Goal: Complete application form

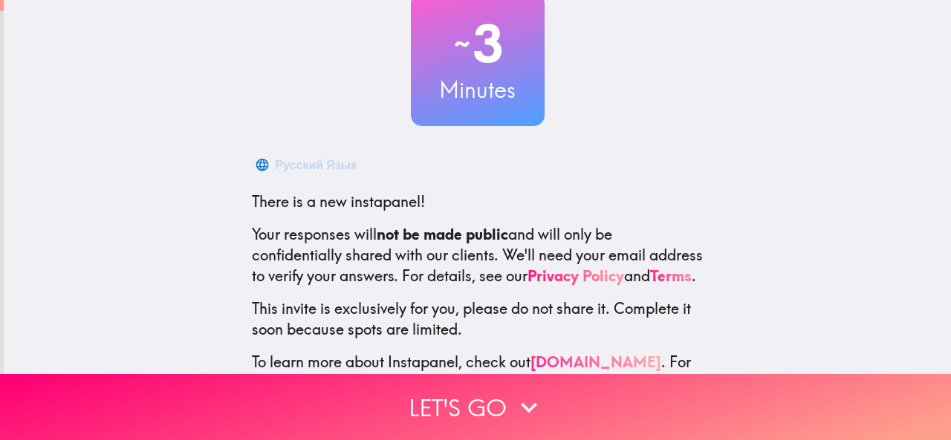
scroll to position [177, 0]
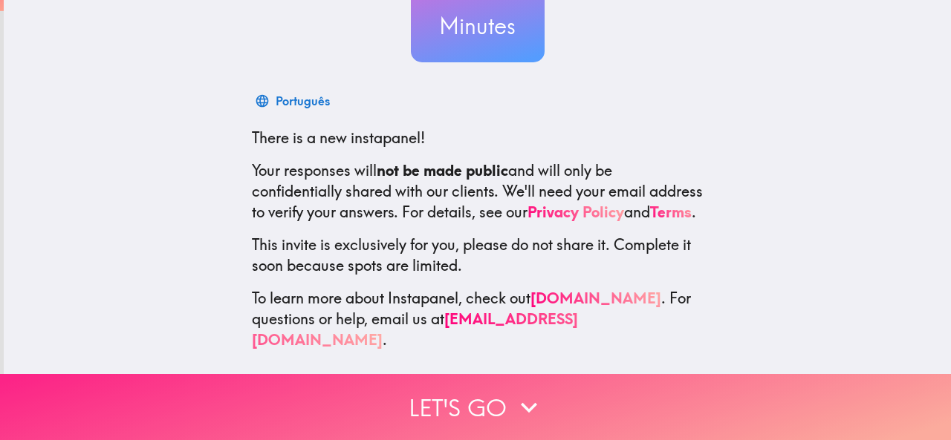
click at [490, 397] on button "Let's go" at bounding box center [475, 407] width 951 height 66
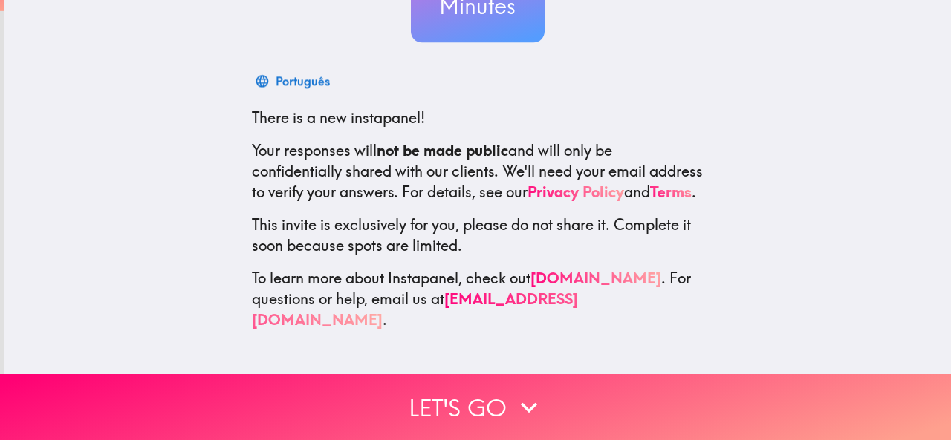
scroll to position [0, 0]
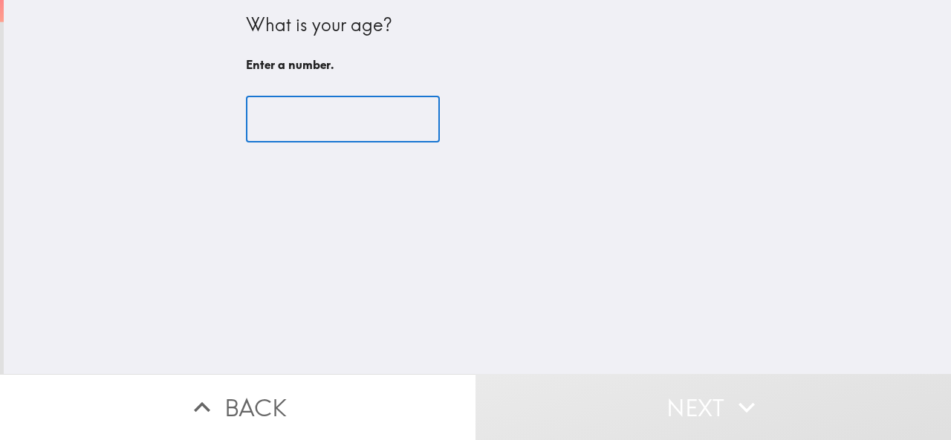
click at [307, 116] on input "number" at bounding box center [343, 120] width 194 height 46
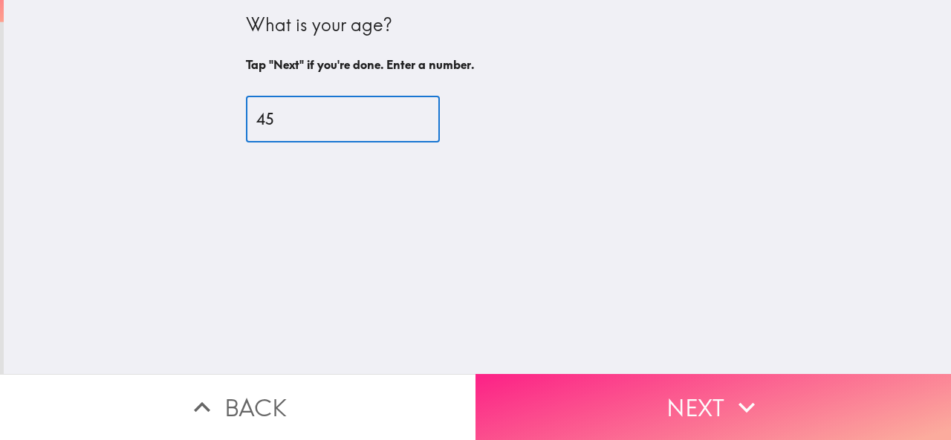
type input "45"
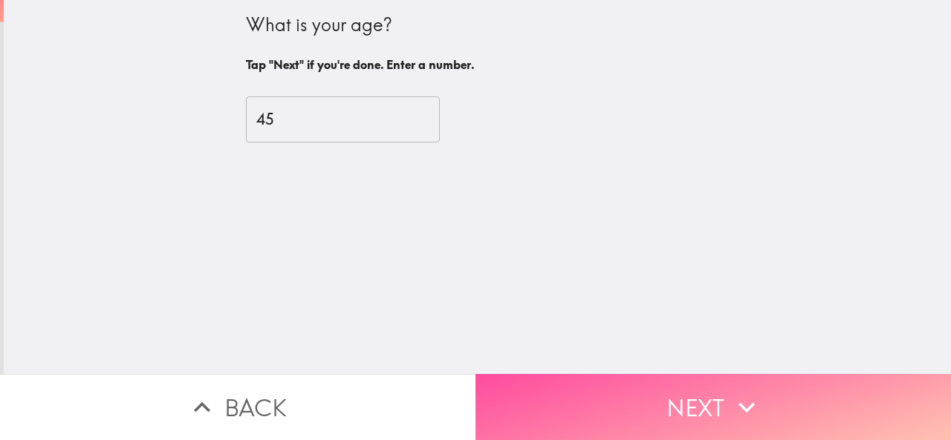
drag, startPoint x: 711, startPoint y: 403, endPoint x: 714, endPoint y: 360, distance: 43.2
click at [711, 403] on button "Next" at bounding box center [712, 407] width 475 height 66
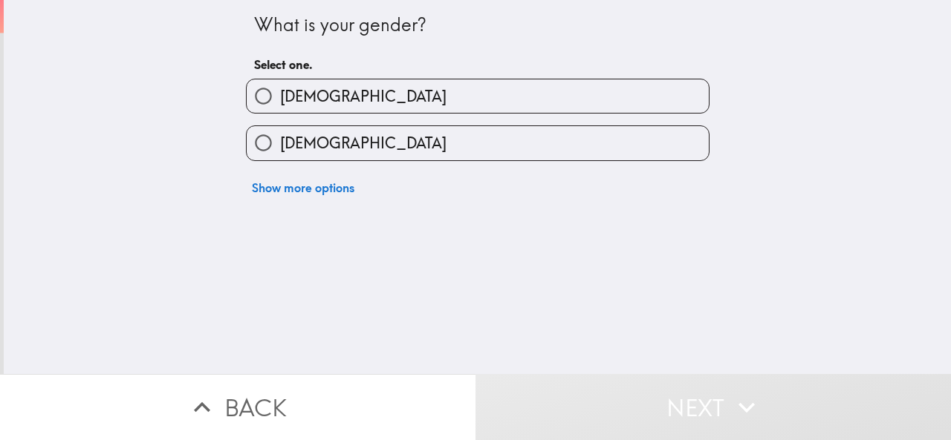
click at [304, 88] on label "[DEMOGRAPHIC_DATA]" at bounding box center [478, 95] width 462 height 33
click at [280, 88] on input "[DEMOGRAPHIC_DATA]" at bounding box center [263, 95] width 33 height 33
radio input "true"
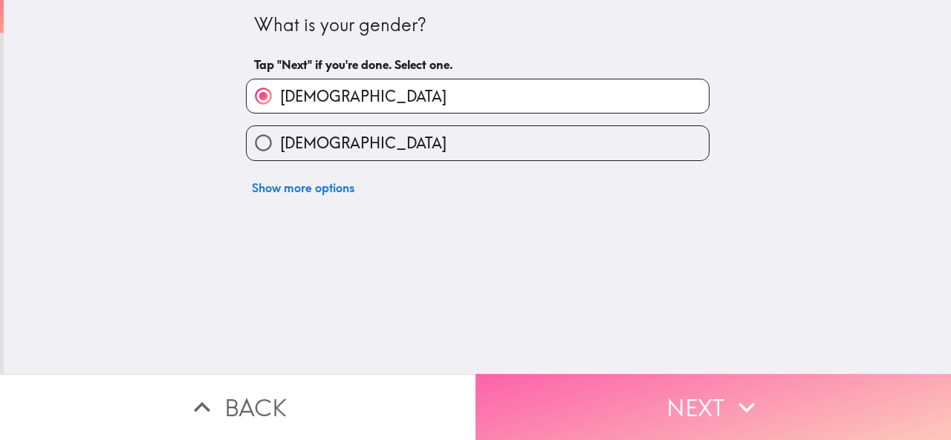
click at [676, 400] on button "Next" at bounding box center [712, 407] width 475 height 66
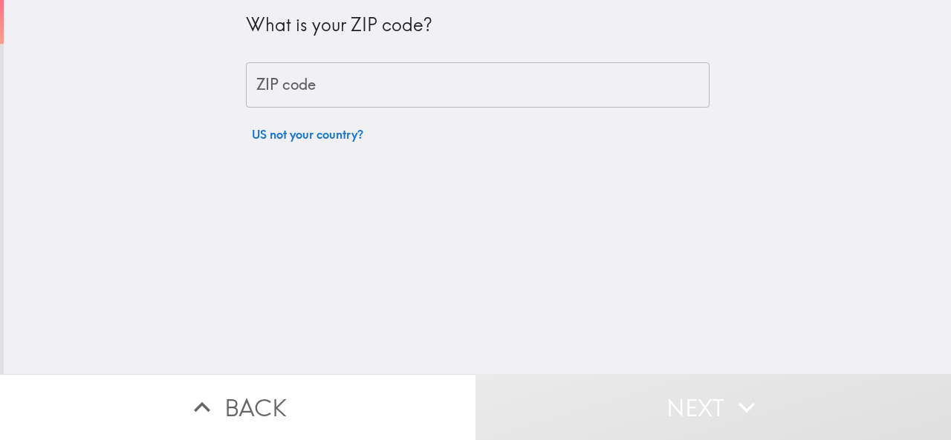
click at [312, 90] on input "ZIP code" at bounding box center [477, 85] width 463 height 46
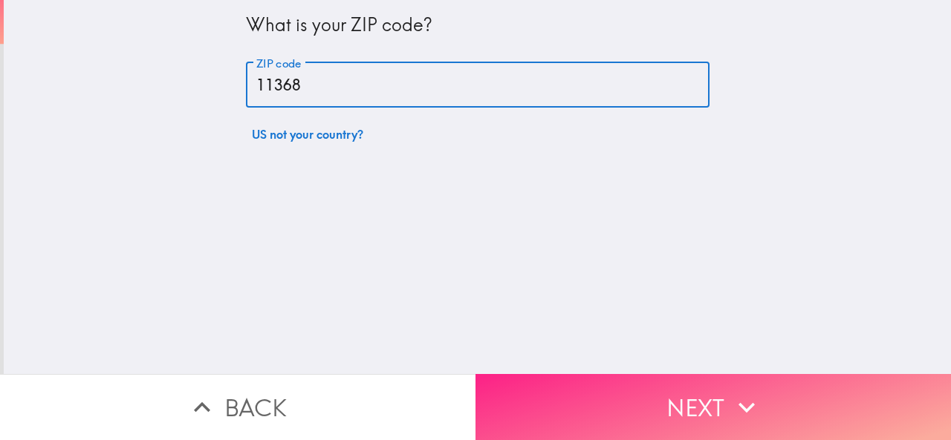
type input "11368"
click at [714, 390] on button "Next" at bounding box center [712, 407] width 475 height 66
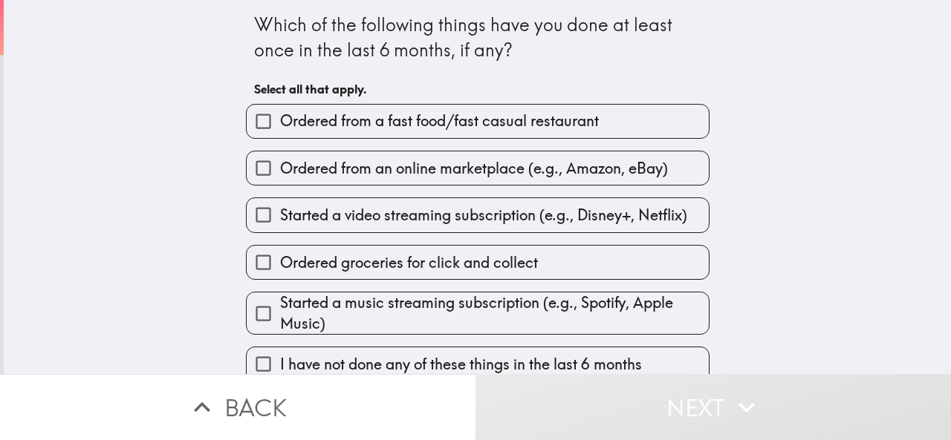
click at [489, 165] on span "Ordered from an online marketplace (e.g., Amazon, eBay)" at bounding box center [474, 168] width 388 height 21
click at [280, 165] on input "Ordered from an online marketplace (e.g., Amazon, eBay)" at bounding box center [263, 168] width 33 height 33
checkbox input "true"
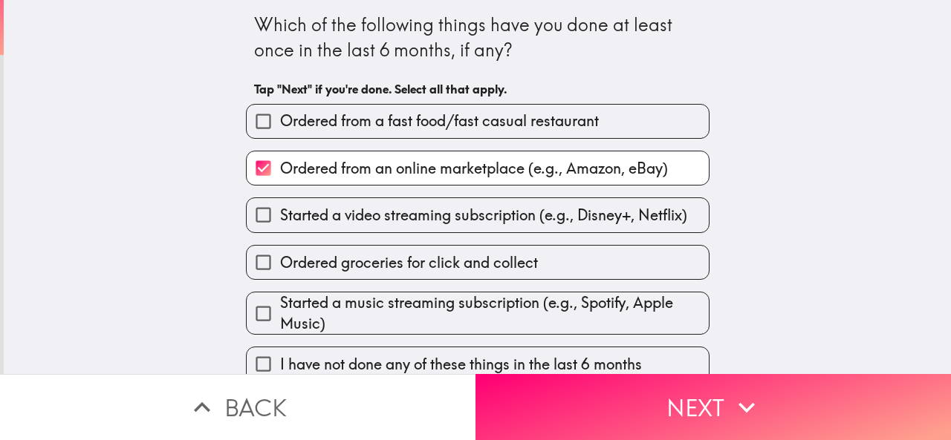
click at [467, 114] on span "Ordered from a fast food/fast casual restaurant" at bounding box center [439, 121] width 319 height 21
click at [280, 114] on input "Ordered from a fast food/fast casual restaurant" at bounding box center [263, 121] width 33 height 33
checkbox input "true"
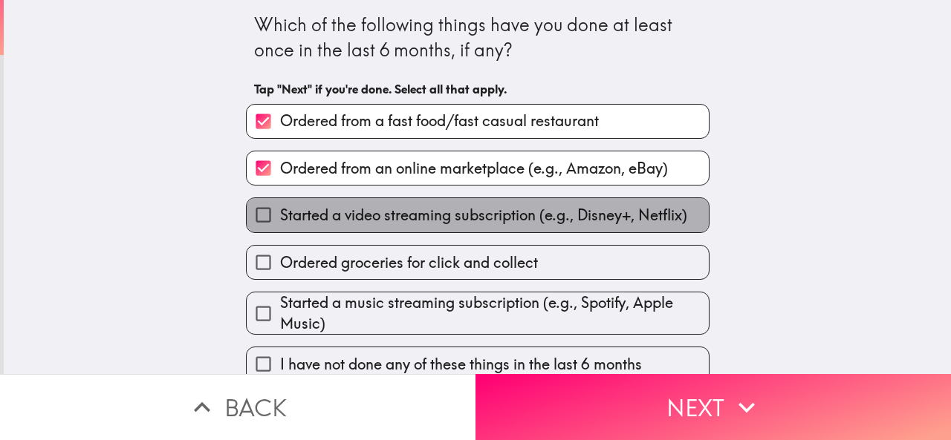
click at [553, 216] on span "Started a video streaming subscription (e.g., Disney+, Netflix)" at bounding box center [483, 215] width 407 height 21
click at [280, 216] on input "Started a video streaming subscription (e.g., Disney+, Netflix)" at bounding box center [263, 214] width 33 height 33
checkbox input "true"
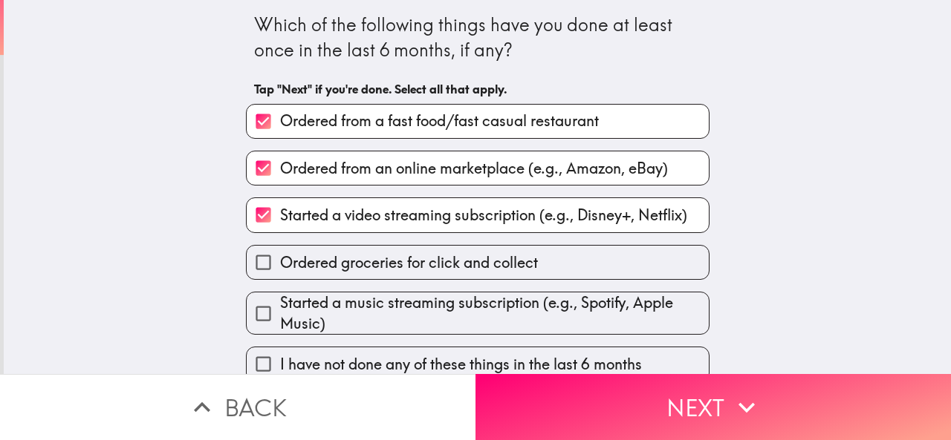
click at [573, 304] on span "Started a music streaming subscription (e.g., Spotify, Apple Music)" at bounding box center [494, 314] width 429 height 42
click at [280, 304] on input "Started a music streaming subscription (e.g., Spotify, Apple Music)" at bounding box center [263, 313] width 33 height 33
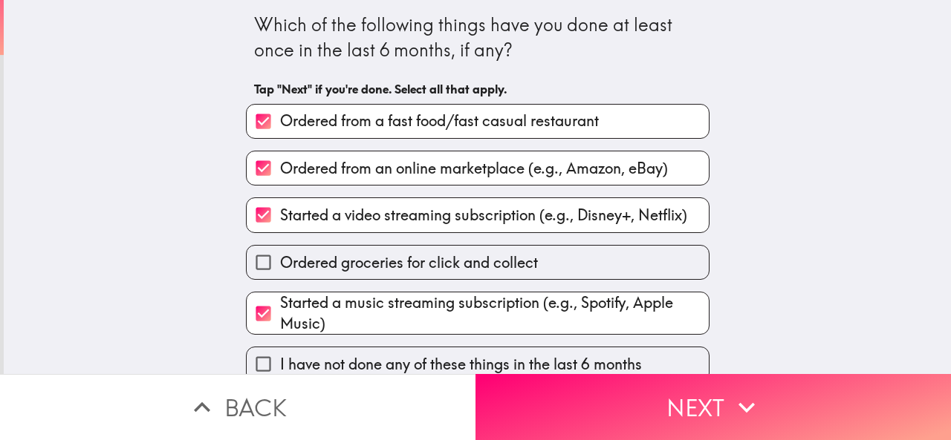
scroll to position [22, 0]
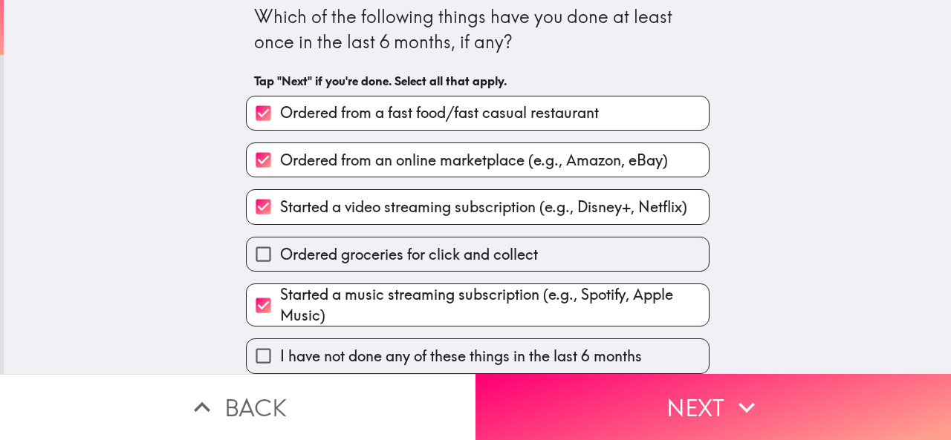
click at [607, 295] on span "Started a music streaming subscription (e.g., Spotify, Apple Music)" at bounding box center [494, 305] width 429 height 42
click at [280, 295] on input "Started a music streaming subscription (e.g., Spotify, Apple Music)" at bounding box center [263, 305] width 33 height 33
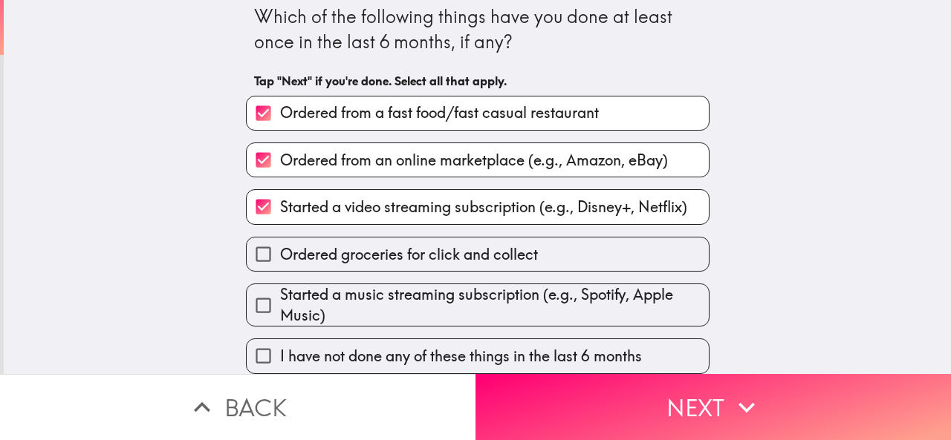
click at [561, 284] on span "Started a music streaming subscription (e.g., Spotify, Apple Music)" at bounding box center [494, 305] width 429 height 42
click at [280, 289] on input "Started a music streaming subscription (e.g., Spotify, Apple Music)" at bounding box center [263, 305] width 33 height 33
checkbox input "true"
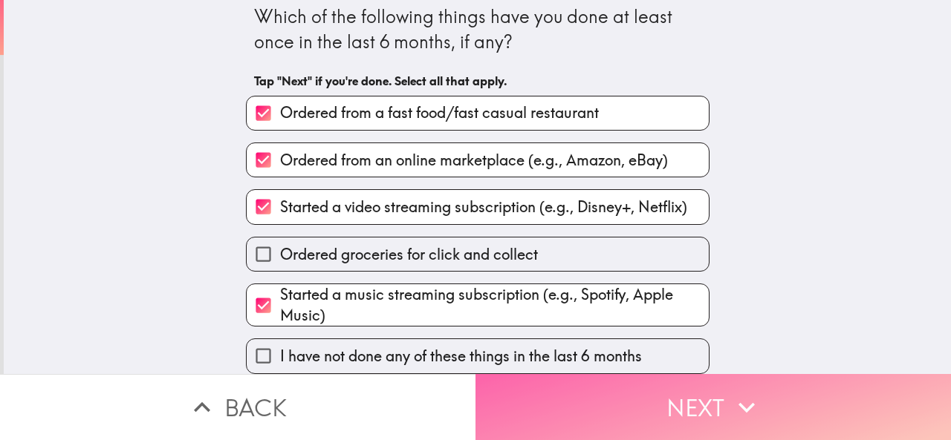
click at [671, 384] on button "Next" at bounding box center [712, 407] width 475 height 66
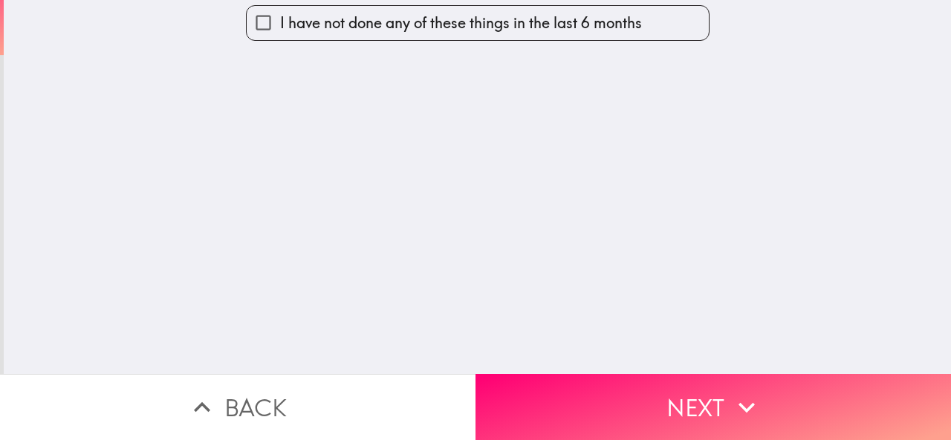
scroll to position [0, 0]
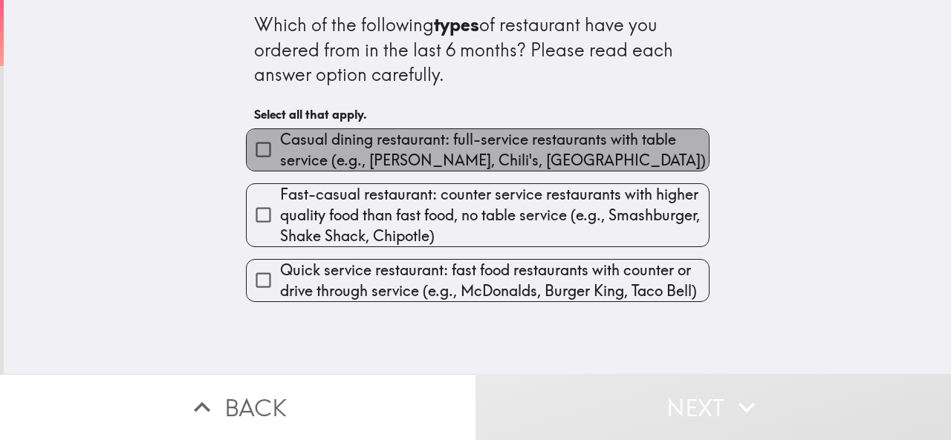
click at [376, 152] on span "Casual dining restaurant: full-service restaurants with table service (e.g., [P…" at bounding box center [494, 150] width 429 height 42
click at [280, 152] on input "Casual dining restaurant: full-service restaurants with table service (e.g., [P…" at bounding box center [263, 149] width 33 height 33
checkbox input "true"
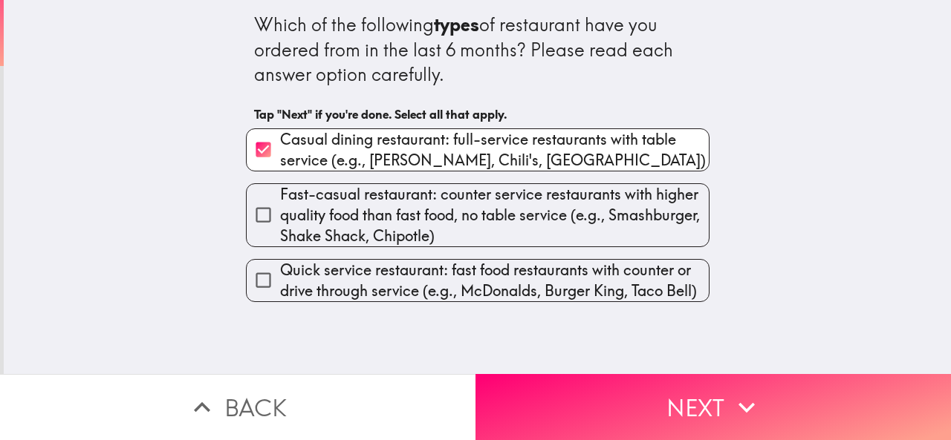
click at [388, 215] on span "Fast-casual restaurant: counter service restaurants with higher quality food th…" at bounding box center [494, 215] width 429 height 62
click at [280, 215] on input "Fast-casual restaurant: counter service restaurants with higher quality food th…" at bounding box center [263, 214] width 33 height 33
checkbox input "true"
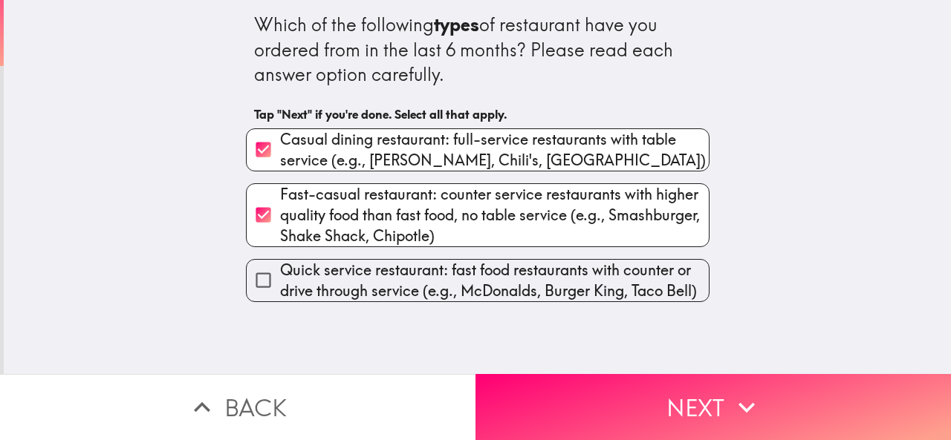
click at [420, 293] on span "Quick service restaurant: fast food restaurants with counter or drive through s…" at bounding box center [494, 281] width 429 height 42
click at [280, 293] on input "Quick service restaurant: fast food restaurants with counter or drive through s…" at bounding box center [263, 280] width 33 height 33
checkbox input "true"
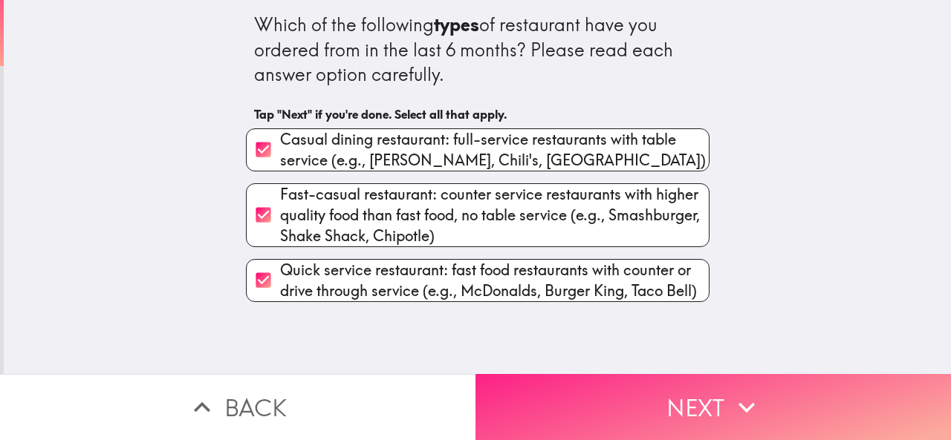
click at [677, 385] on button "Next" at bounding box center [712, 407] width 475 height 66
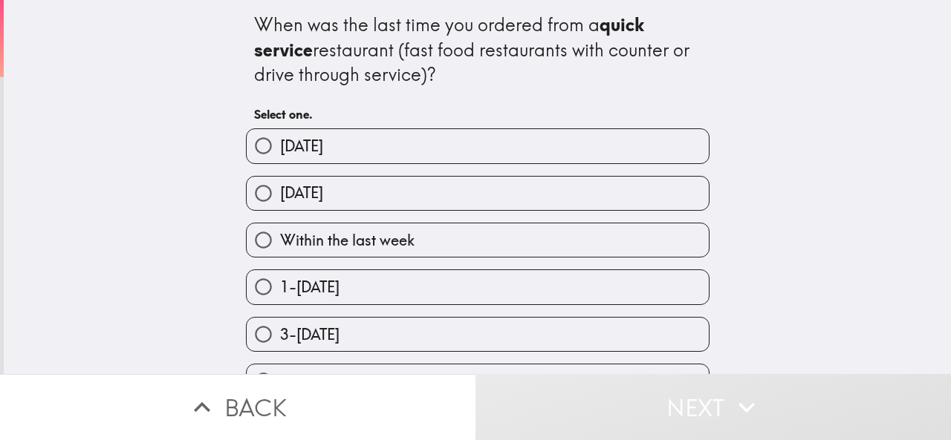
click at [304, 139] on span "[DATE]" at bounding box center [301, 146] width 43 height 21
click at [280, 139] on input "[DATE]" at bounding box center [263, 145] width 33 height 33
radio input "true"
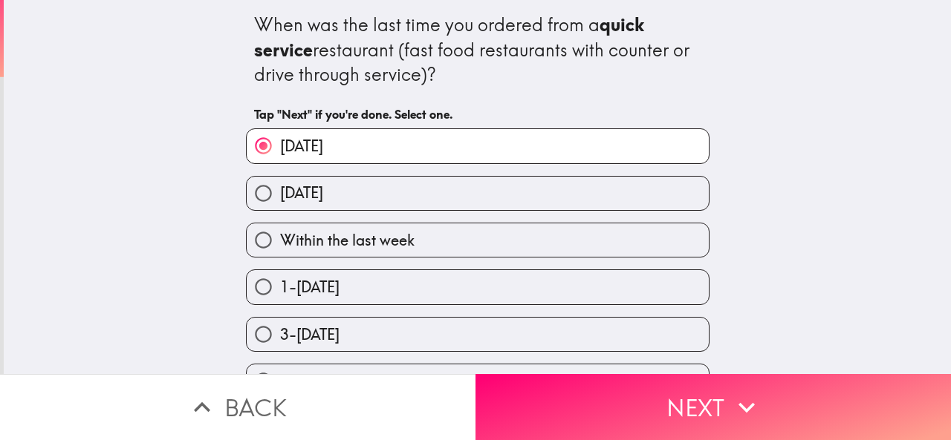
scroll to position [134, 0]
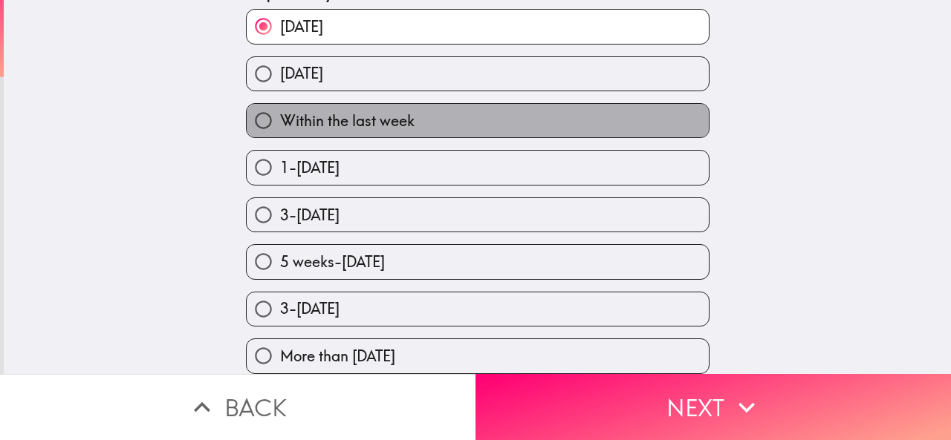
click at [389, 111] on span "Within the last week" at bounding box center [347, 121] width 134 height 21
click at [280, 104] on input "Within the last week" at bounding box center [263, 120] width 33 height 33
radio input "true"
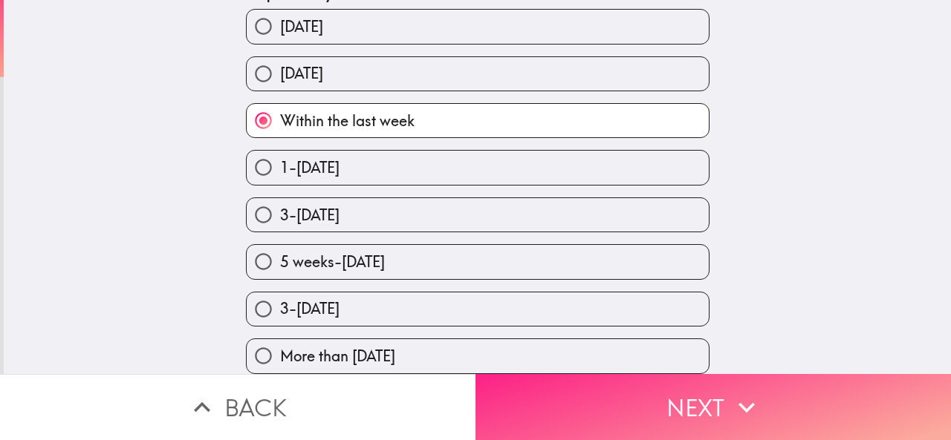
click at [662, 391] on button "Next" at bounding box center [712, 407] width 475 height 66
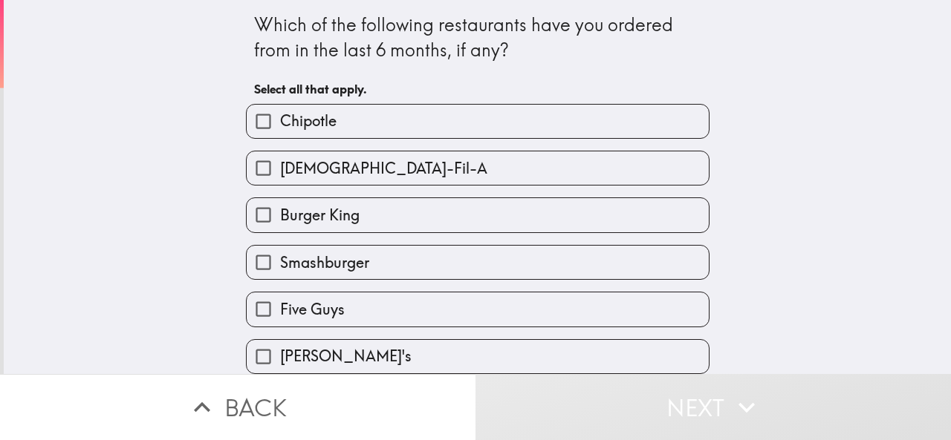
click at [318, 176] on span "[DEMOGRAPHIC_DATA]-Fil-A" at bounding box center [383, 168] width 207 height 21
click at [280, 176] on input "[DEMOGRAPHIC_DATA]-Fil-A" at bounding box center [263, 168] width 33 height 33
checkbox input "true"
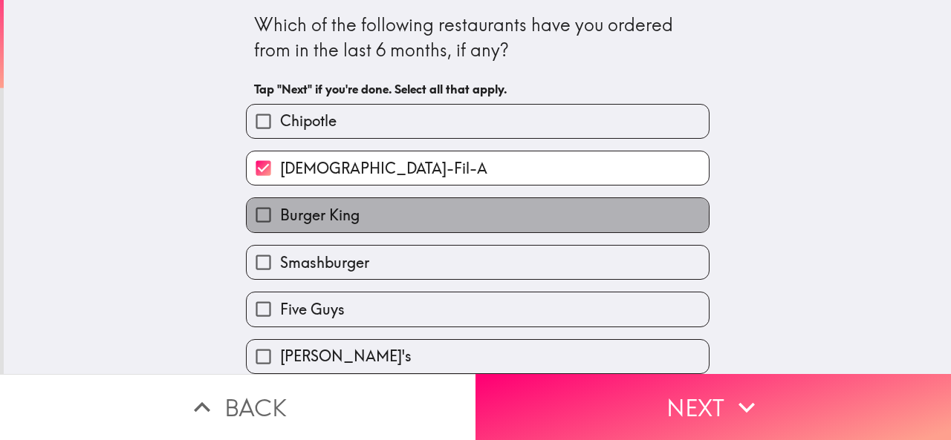
click at [323, 218] on span "Burger King" at bounding box center [319, 215] width 79 height 21
click at [280, 218] on input "Burger King" at bounding box center [263, 214] width 33 height 33
checkbox input "true"
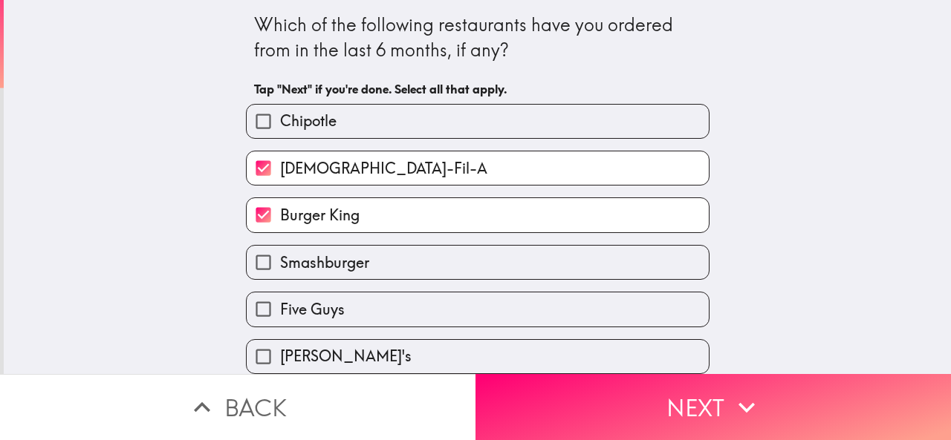
scroll to position [149, 0]
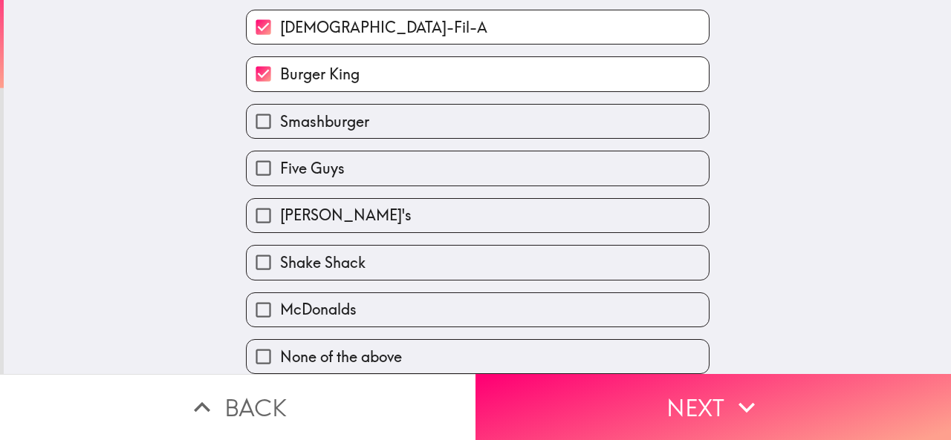
click at [306, 213] on span "[PERSON_NAME]'s" at bounding box center [345, 215] width 131 height 21
click at [280, 213] on input "[PERSON_NAME]'s" at bounding box center [263, 215] width 33 height 33
checkbox input "true"
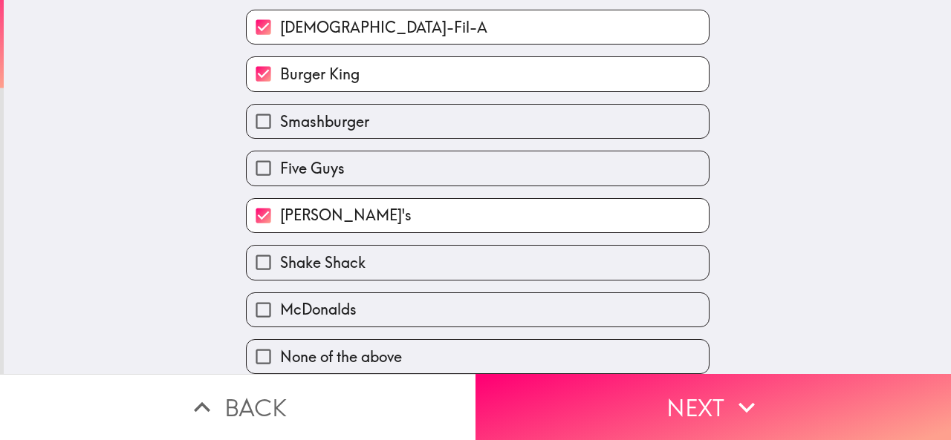
drag, startPoint x: 310, startPoint y: 301, endPoint x: 317, endPoint y: 288, distance: 14.6
click at [309, 301] on span "McDonalds" at bounding box center [318, 309] width 76 height 21
click at [280, 301] on input "McDonalds" at bounding box center [263, 309] width 33 height 33
checkbox input "true"
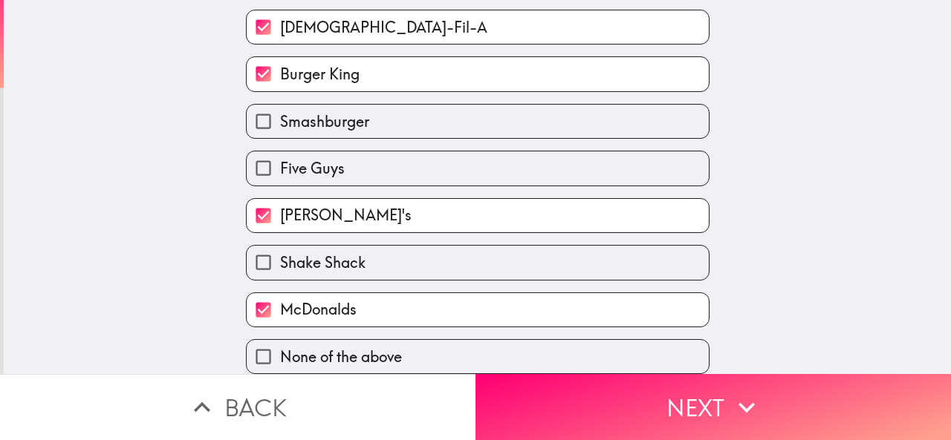
scroll to position [0, 0]
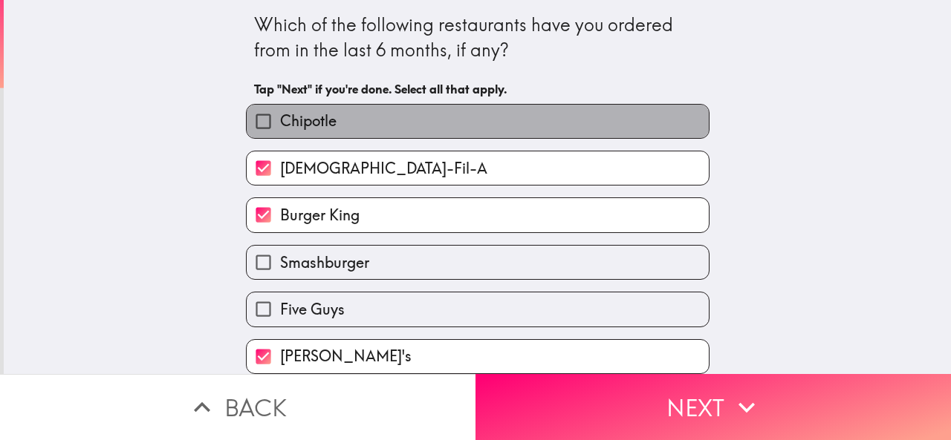
click at [361, 127] on label "Chipotle" at bounding box center [478, 121] width 462 height 33
click at [280, 127] on input "Chipotle" at bounding box center [263, 121] width 33 height 33
checkbox input "true"
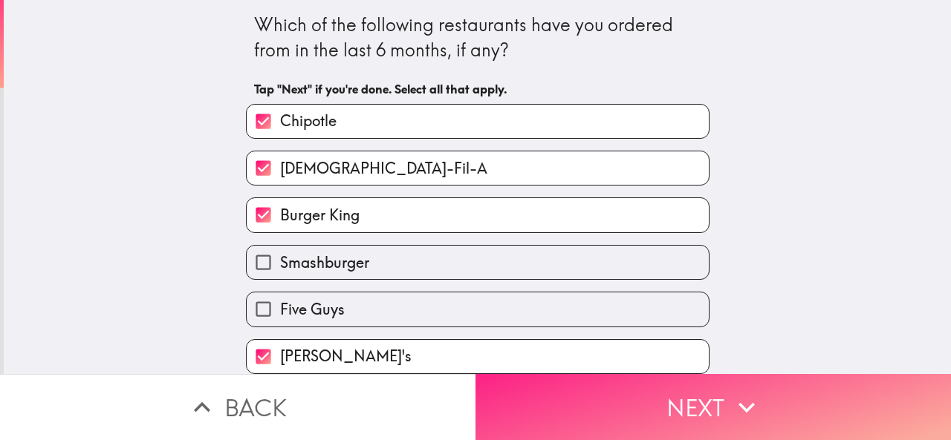
click at [646, 391] on button "Next" at bounding box center [712, 407] width 475 height 66
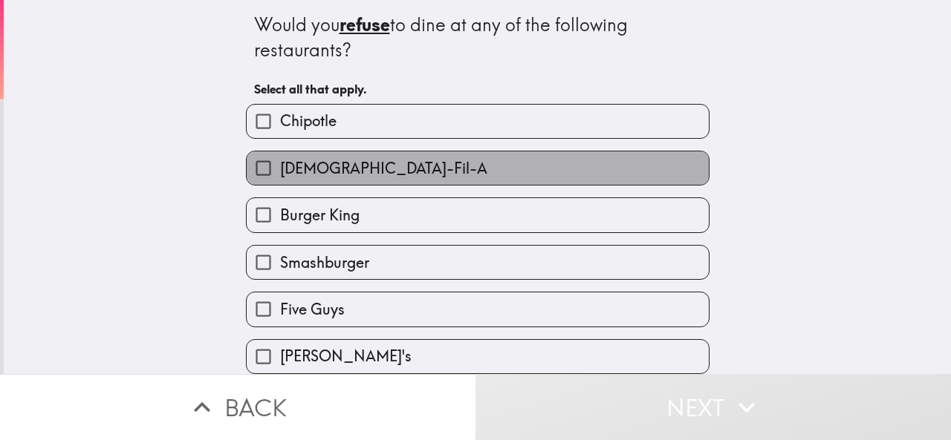
click at [343, 159] on span "[DEMOGRAPHIC_DATA]-Fil-A" at bounding box center [383, 168] width 207 height 21
click at [280, 159] on input "[DEMOGRAPHIC_DATA]-Fil-A" at bounding box center [263, 168] width 33 height 33
checkbox input "true"
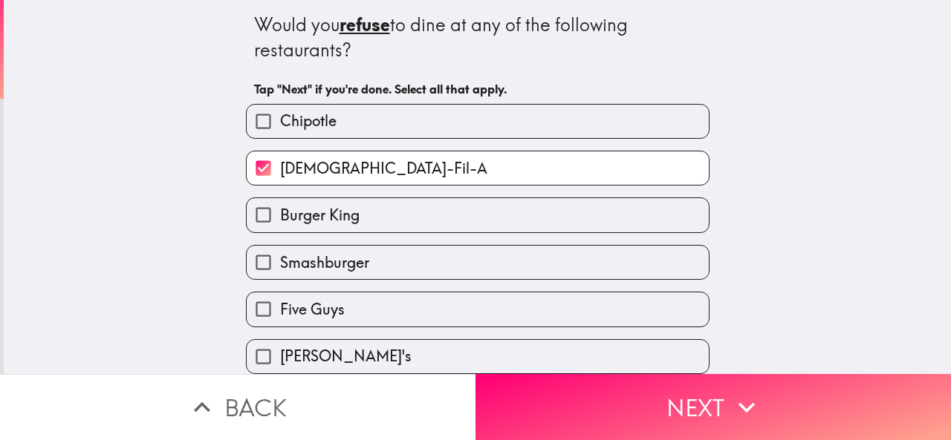
click at [336, 121] on label "Chipotle" at bounding box center [478, 121] width 462 height 33
click at [280, 121] on input "Chipotle" at bounding box center [263, 121] width 33 height 33
checkbox input "true"
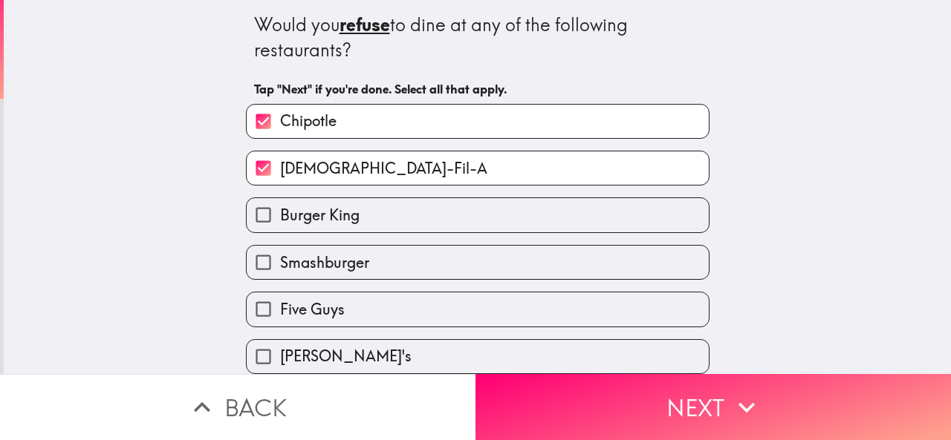
click at [328, 232] on label "Burger King" at bounding box center [478, 214] width 462 height 33
click at [280, 232] on input "Burger King" at bounding box center [263, 214] width 33 height 33
checkbox input "true"
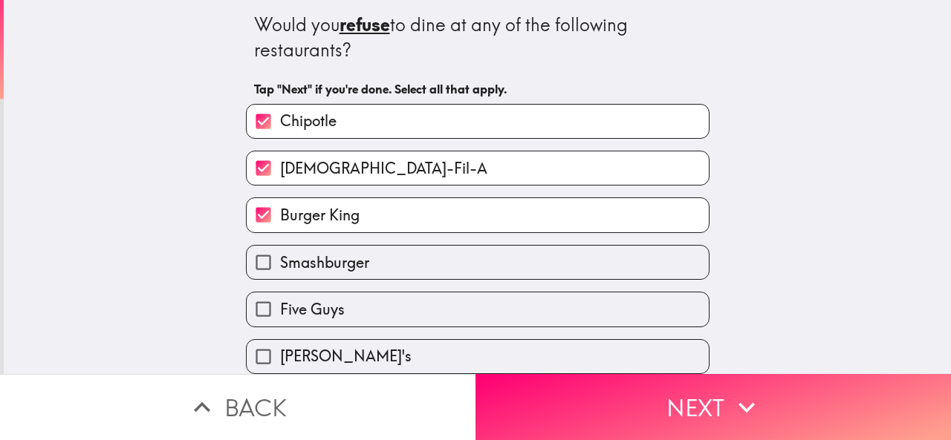
scroll to position [157, 0]
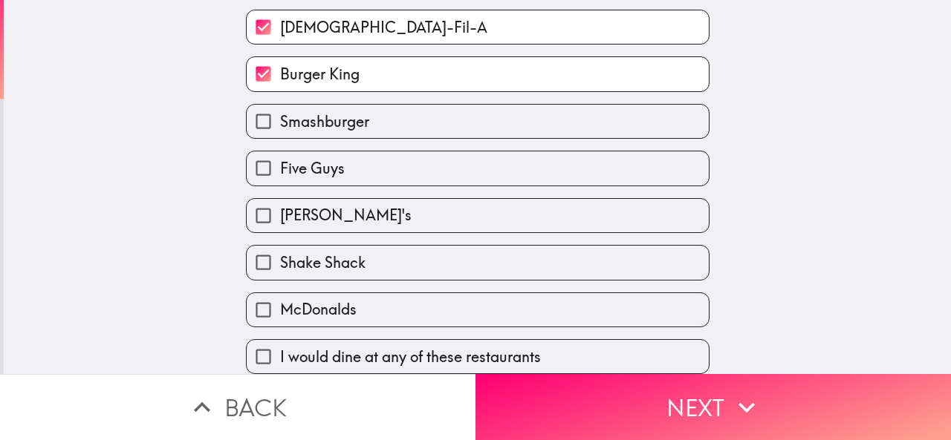
click at [294, 212] on span "[PERSON_NAME]'s" at bounding box center [345, 215] width 131 height 21
click at [280, 212] on input "[PERSON_NAME]'s" at bounding box center [263, 215] width 33 height 33
checkbox input "true"
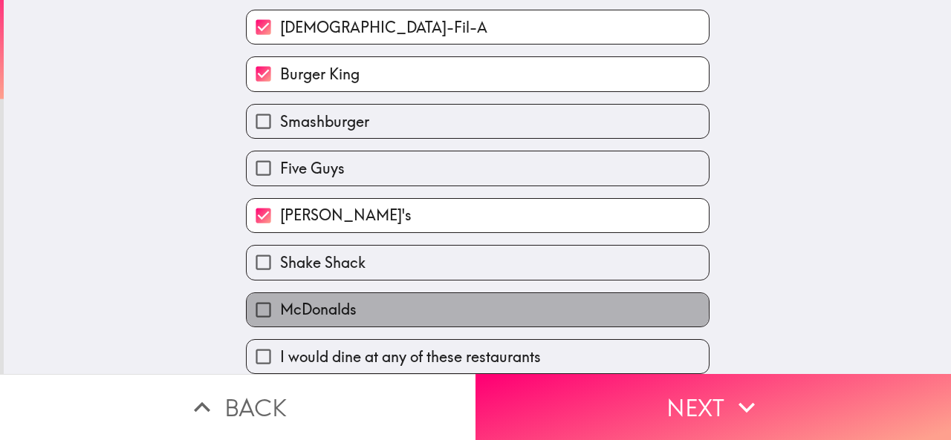
click at [315, 299] on span "McDonalds" at bounding box center [318, 309] width 76 height 21
click at [280, 293] on input "McDonalds" at bounding box center [263, 309] width 33 height 33
checkbox input "true"
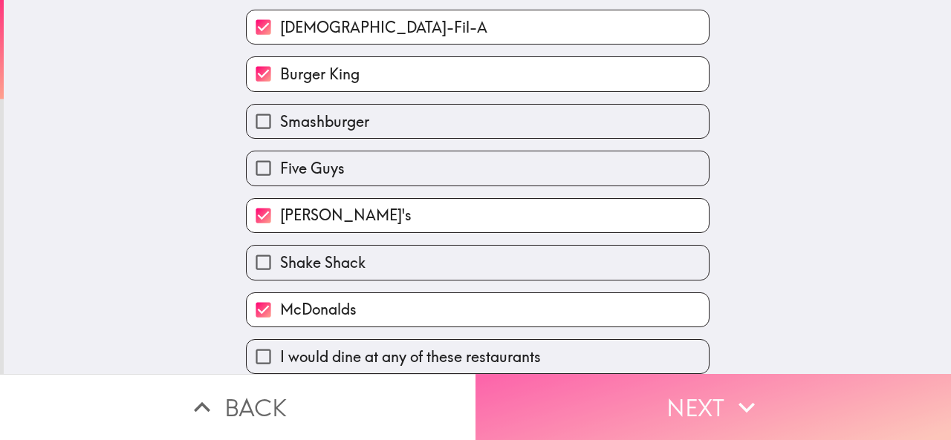
click at [610, 401] on button "Next" at bounding box center [712, 407] width 475 height 66
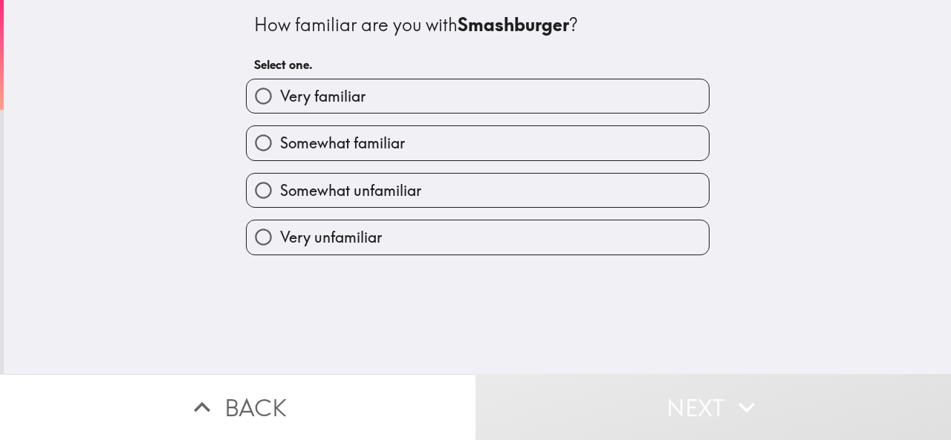
click at [345, 99] on span "Very familiar" at bounding box center [322, 96] width 85 height 21
click at [280, 99] on input "Very familiar" at bounding box center [263, 95] width 33 height 33
radio input "true"
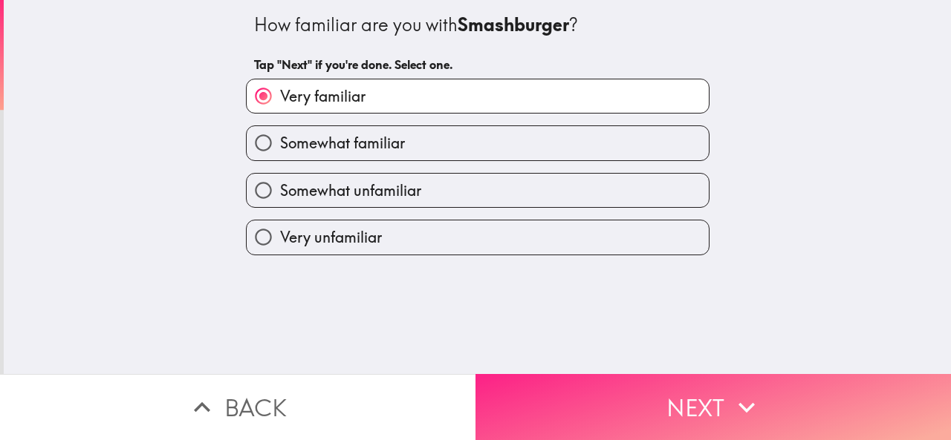
click at [668, 394] on button "Next" at bounding box center [712, 407] width 475 height 66
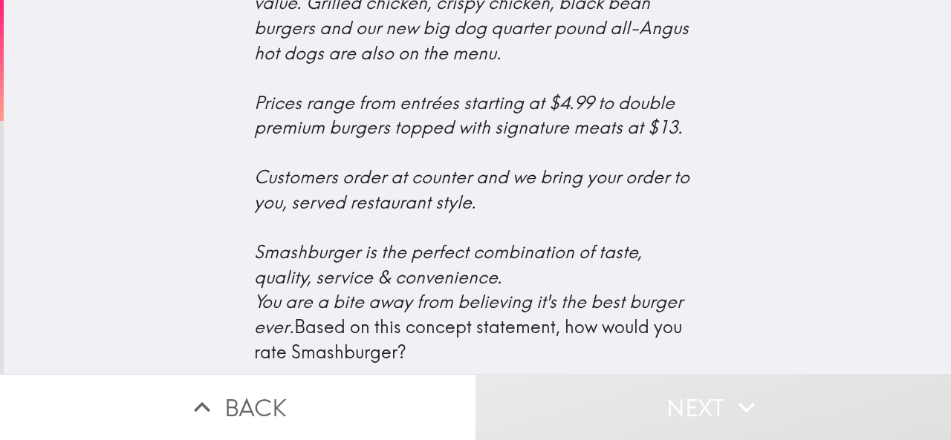
scroll to position [740, 0]
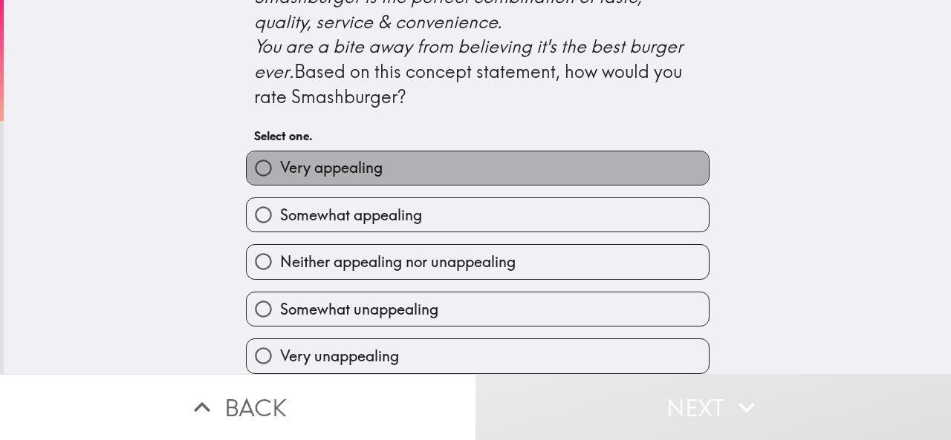
click at [379, 158] on label "Very appealing" at bounding box center [478, 168] width 462 height 33
click at [280, 158] on input "Very appealing" at bounding box center [263, 168] width 33 height 33
radio input "true"
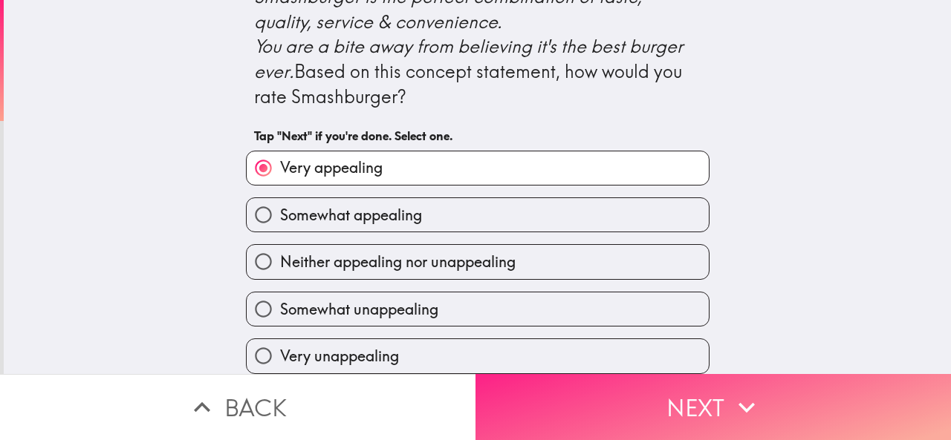
click at [599, 400] on button "Next" at bounding box center [712, 407] width 475 height 66
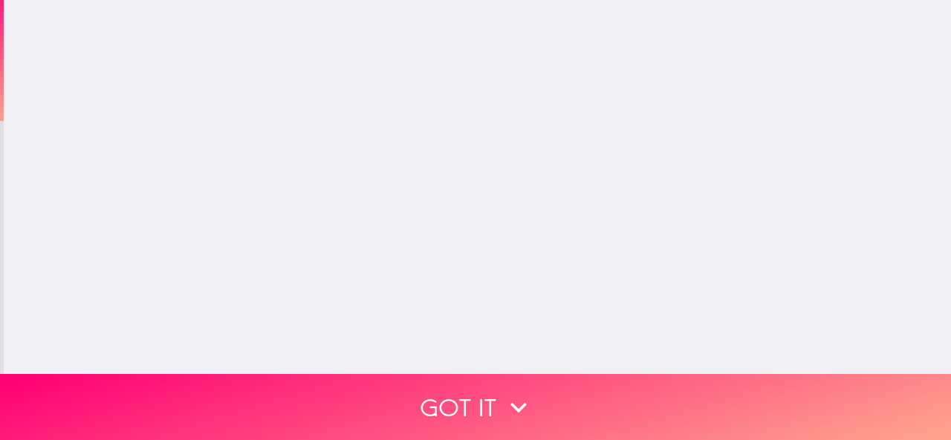
scroll to position [0, 0]
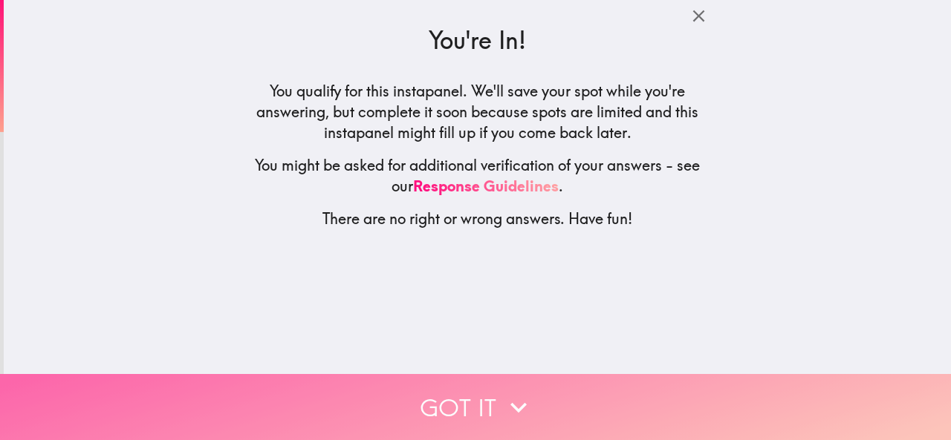
click at [495, 398] on button "Got it" at bounding box center [475, 407] width 951 height 66
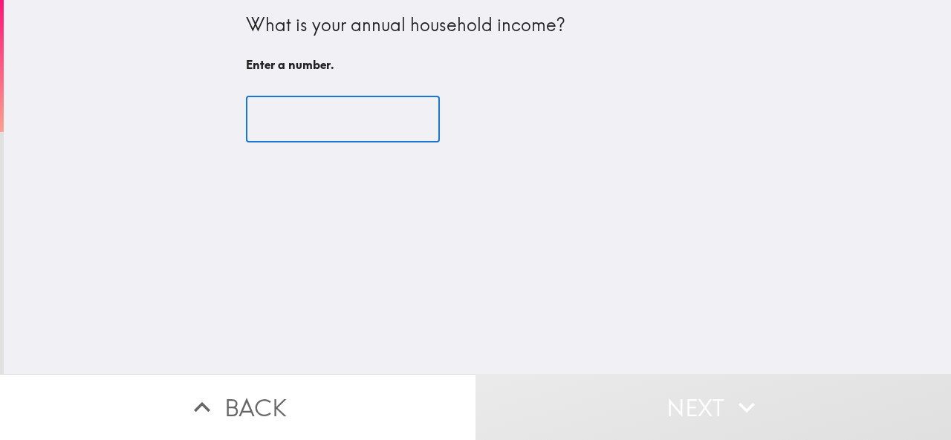
click at [289, 116] on input "number" at bounding box center [343, 120] width 194 height 46
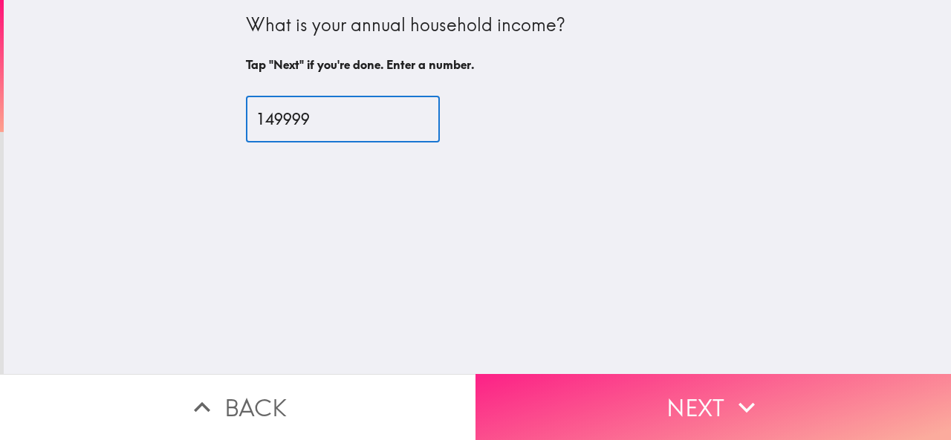
type input "149999"
click at [700, 419] on button "Next" at bounding box center [712, 407] width 475 height 66
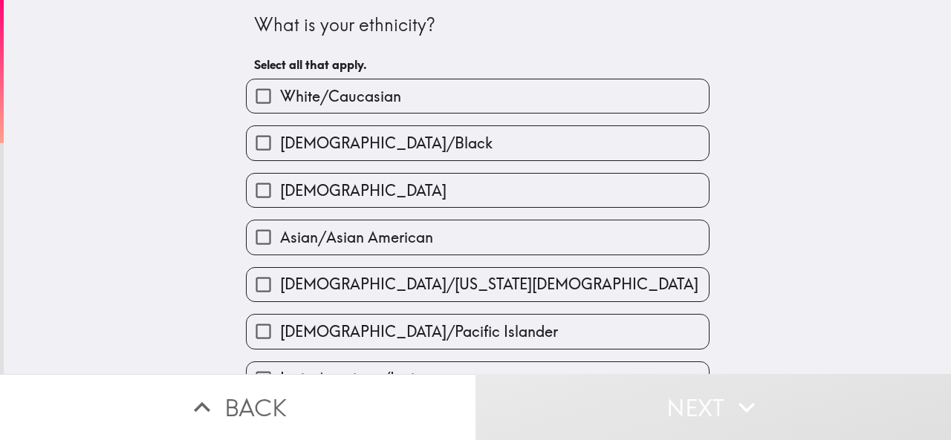
click at [307, 92] on span "White/Caucasian" at bounding box center [340, 96] width 121 height 21
click at [280, 92] on input "White/Caucasian" at bounding box center [263, 95] width 33 height 33
checkbox input "true"
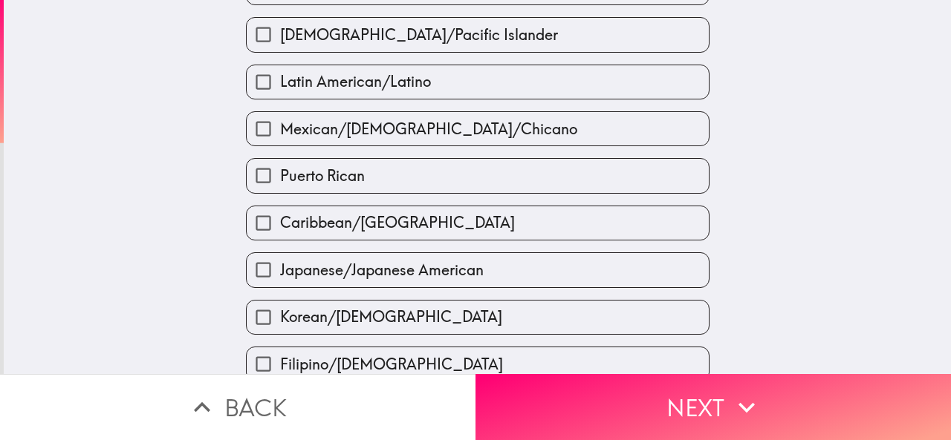
scroll to position [607, 0]
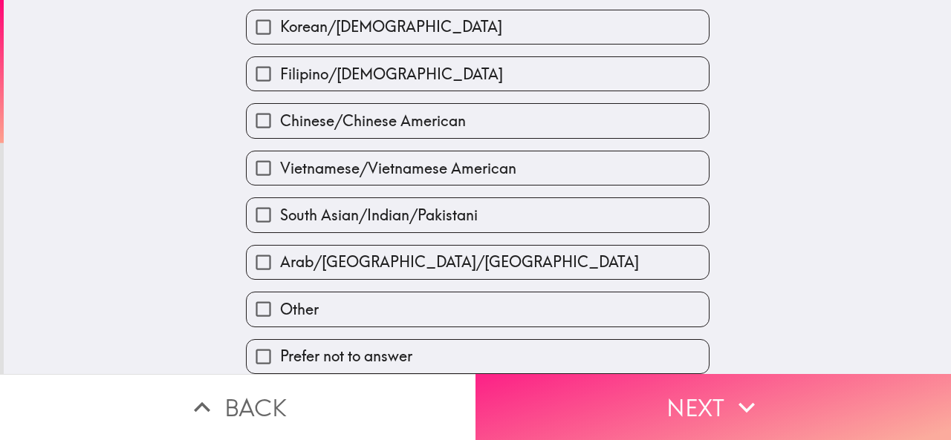
click at [602, 409] on button "Next" at bounding box center [712, 407] width 475 height 66
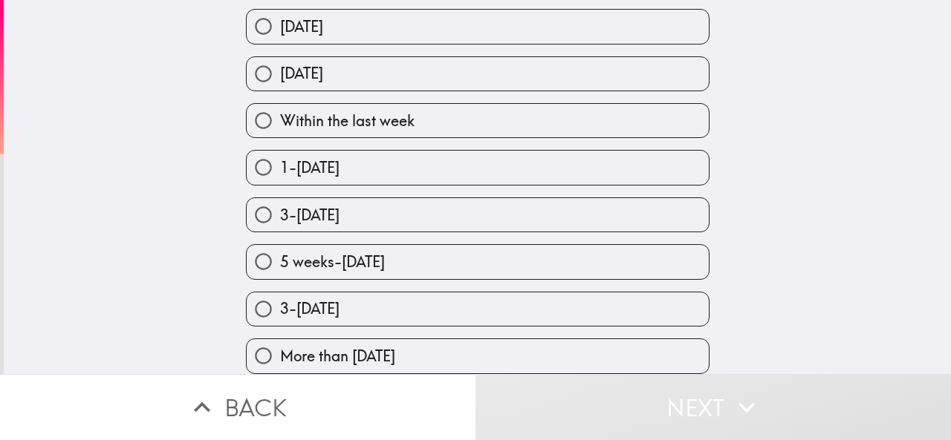
scroll to position [134, 0]
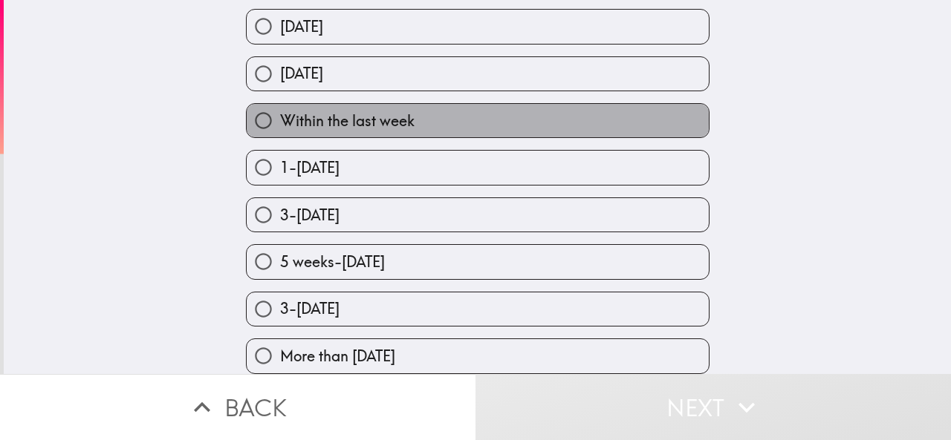
click at [354, 111] on span "Within the last week" at bounding box center [347, 121] width 134 height 21
click at [280, 106] on input "Within the last week" at bounding box center [263, 120] width 33 height 33
radio input "true"
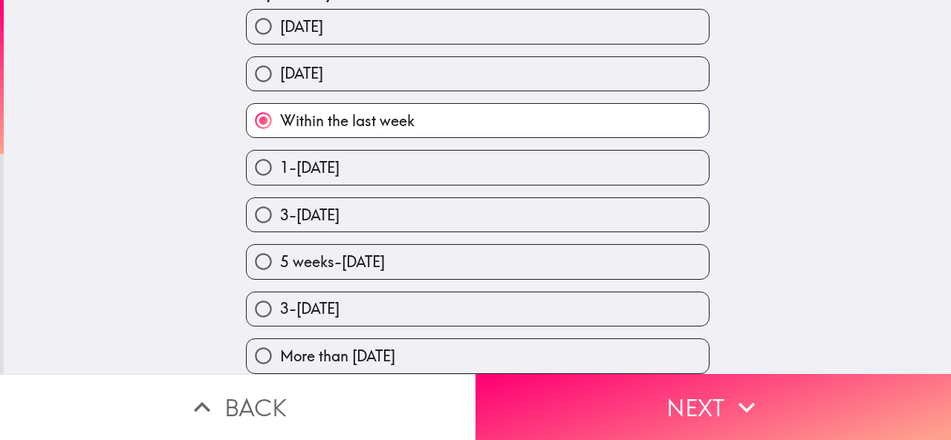
scroll to position [0, 0]
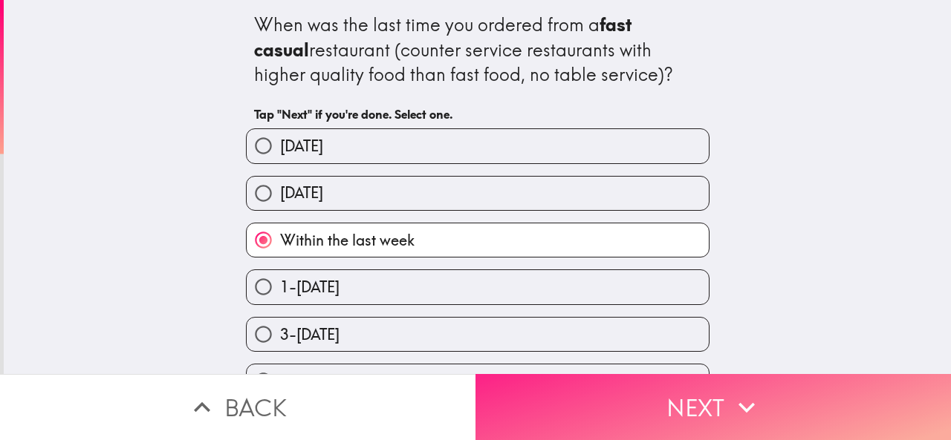
click at [678, 394] on button "Next" at bounding box center [712, 407] width 475 height 66
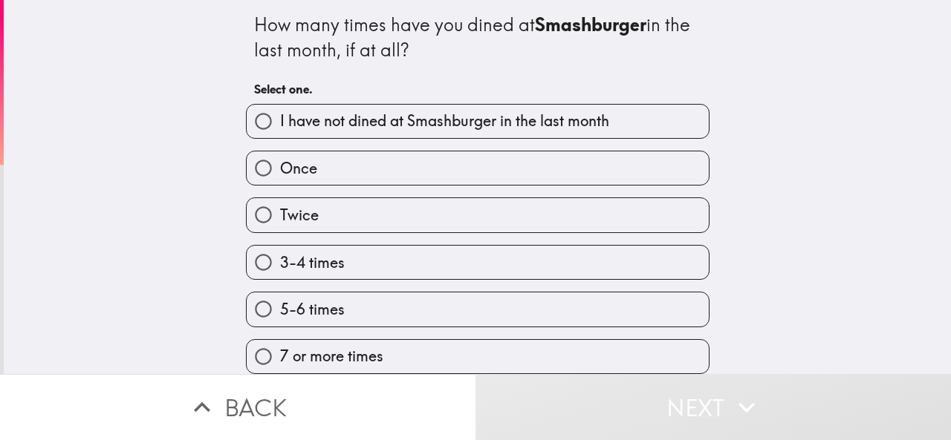
click at [344, 261] on label "3-4 times" at bounding box center [478, 262] width 462 height 33
click at [280, 261] on input "3-4 times" at bounding box center [263, 262] width 33 height 33
radio input "true"
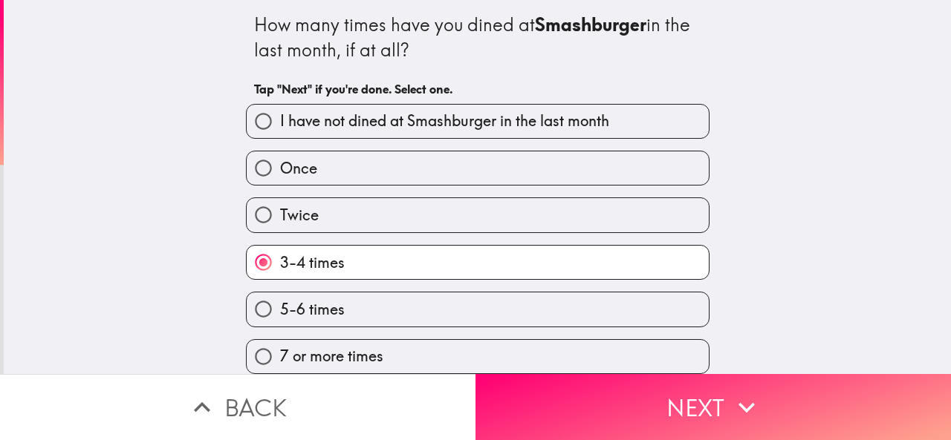
scroll to position [13, 0]
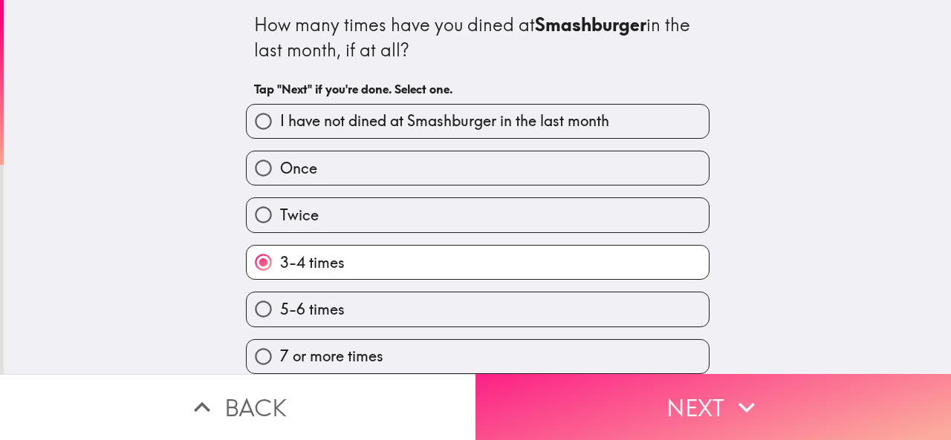
click at [660, 403] on button "Next" at bounding box center [712, 407] width 475 height 66
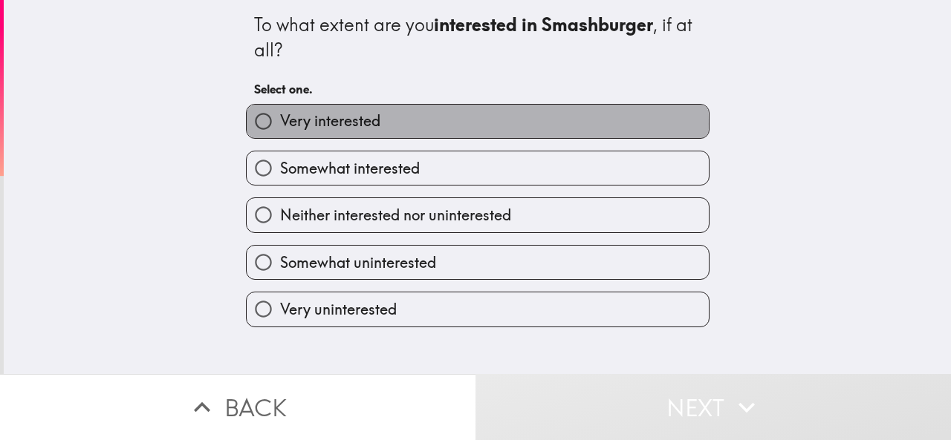
click at [389, 124] on label "Very interested" at bounding box center [478, 121] width 462 height 33
click at [280, 124] on input "Very interested" at bounding box center [263, 121] width 33 height 33
radio input "true"
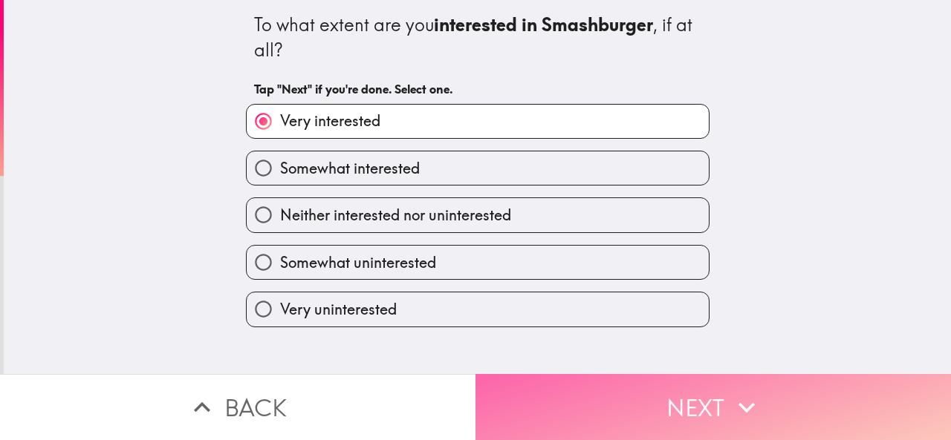
click at [607, 391] on button "Next" at bounding box center [712, 407] width 475 height 66
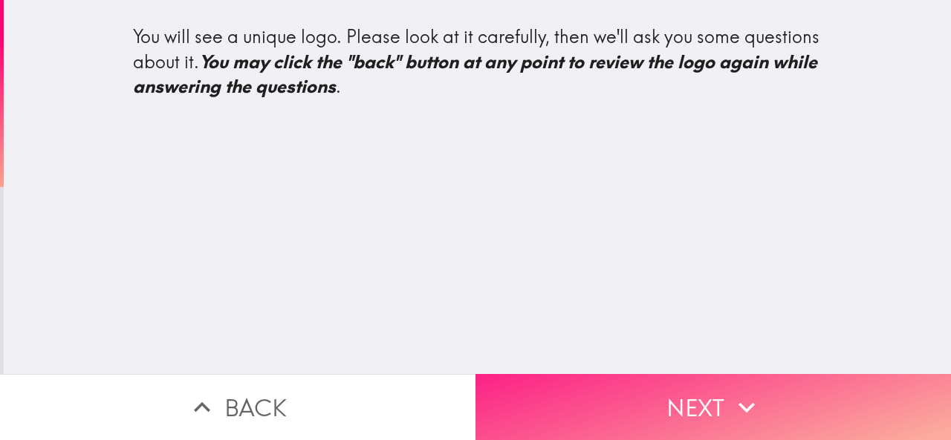
click at [662, 388] on button "Next" at bounding box center [712, 407] width 475 height 66
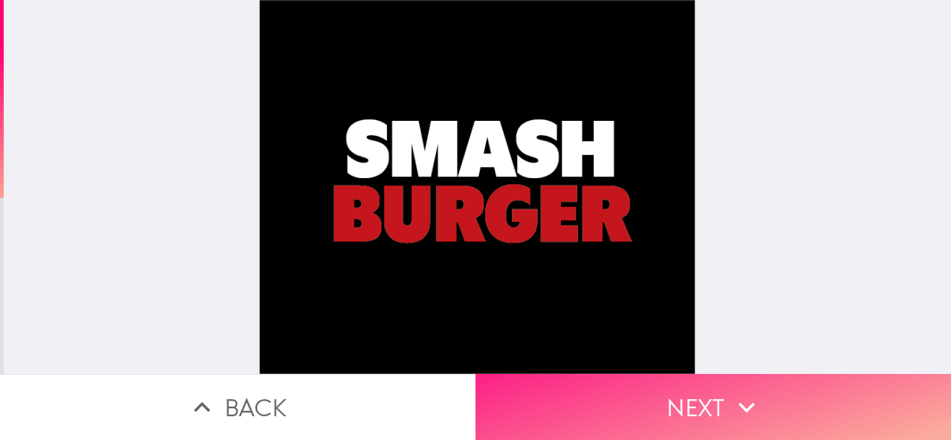
click at [683, 394] on button "Next" at bounding box center [712, 407] width 475 height 66
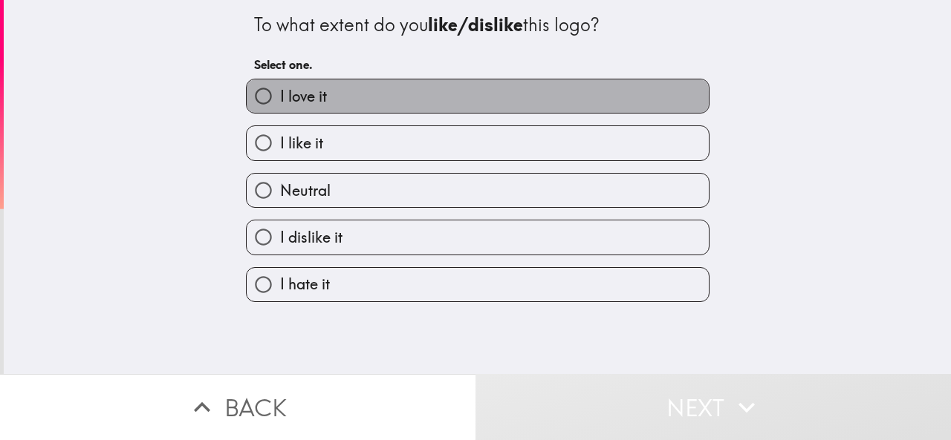
click at [336, 97] on label "I love it" at bounding box center [478, 95] width 462 height 33
click at [280, 97] on input "I love it" at bounding box center [263, 95] width 33 height 33
radio input "true"
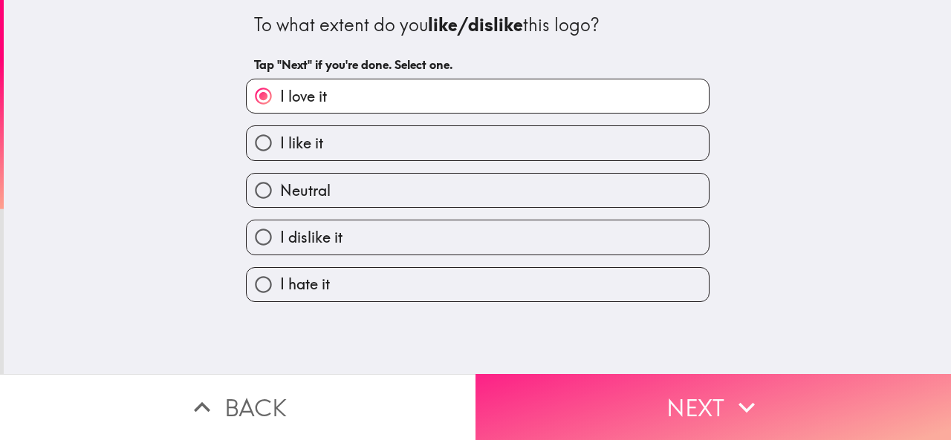
click at [624, 400] on button "Next" at bounding box center [712, 407] width 475 height 66
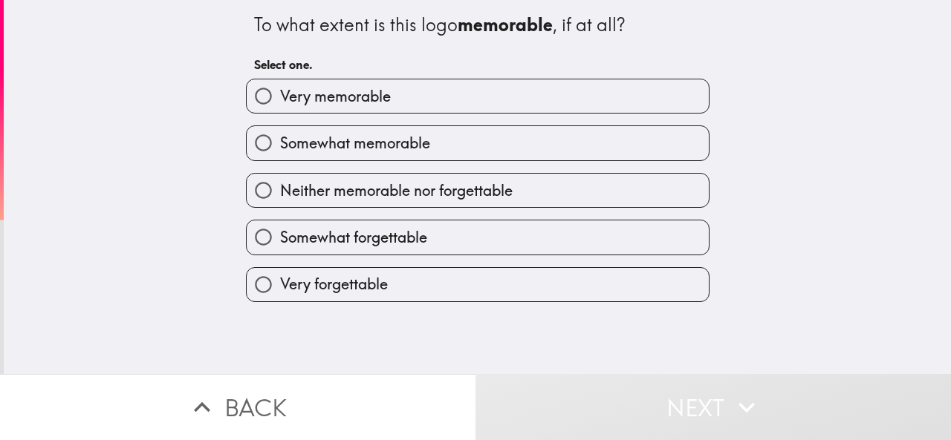
click at [313, 88] on span "Very memorable" at bounding box center [335, 96] width 111 height 21
click at [280, 88] on input "Very memorable" at bounding box center [263, 95] width 33 height 33
radio input "true"
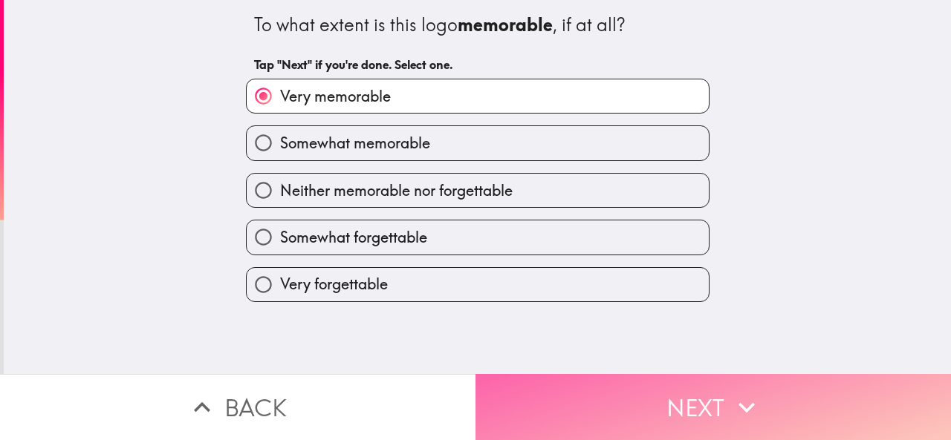
click at [535, 385] on button "Next" at bounding box center [712, 407] width 475 height 66
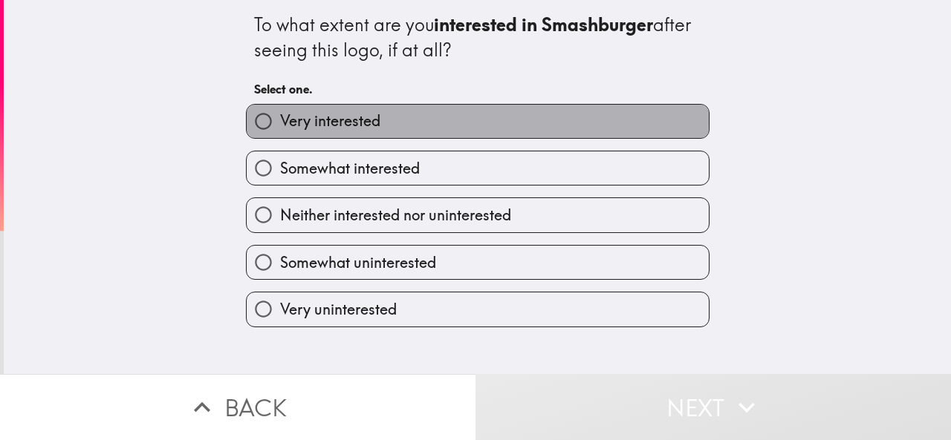
click at [330, 120] on span "Very interested" at bounding box center [330, 121] width 100 height 21
click at [280, 120] on input "Very interested" at bounding box center [263, 121] width 33 height 33
radio input "true"
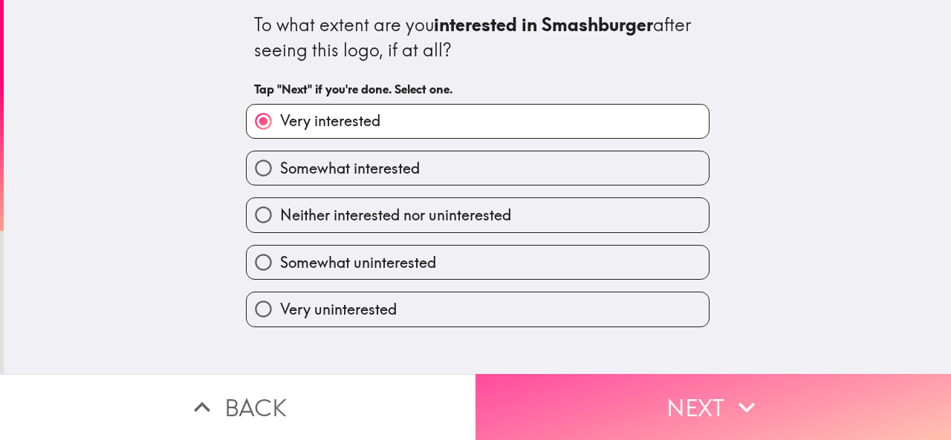
drag, startPoint x: 574, startPoint y: 384, endPoint x: 584, endPoint y: 310, distance: 74.3
click at [574, 384] on button "Next" at bounding box center [712, 407] width 475 height 66
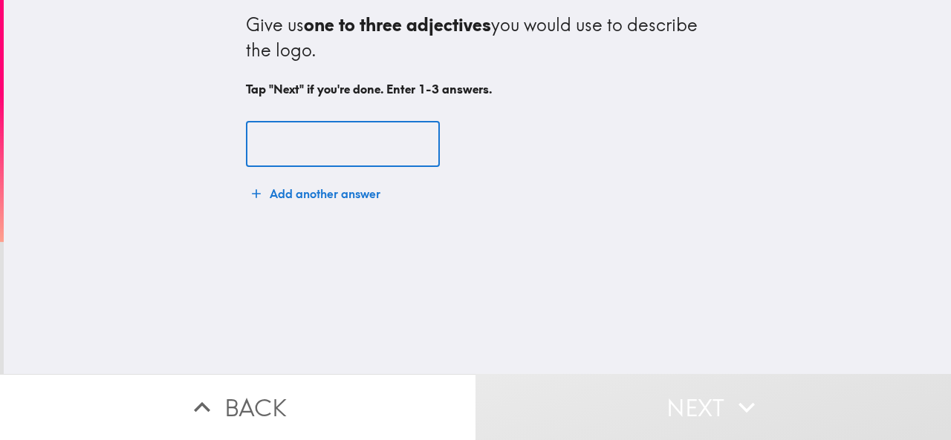
click at [307, 134] on input "text" at bounding box center [343, 145] width 194 height 46
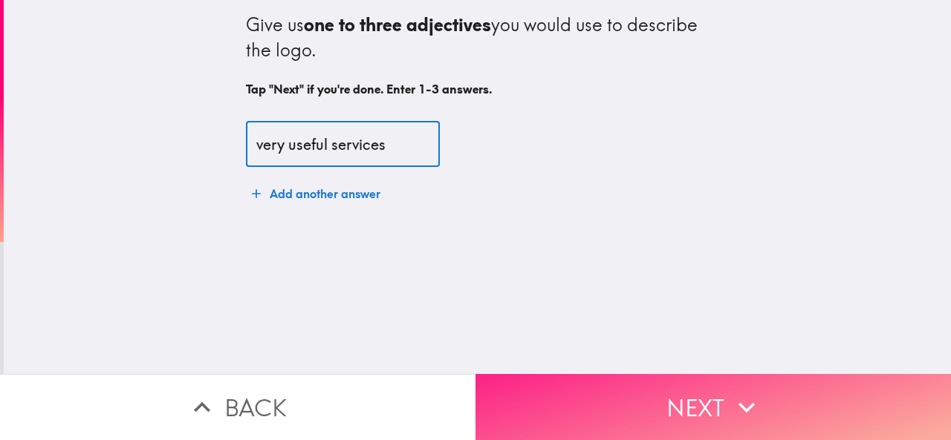
type input "very useful services"
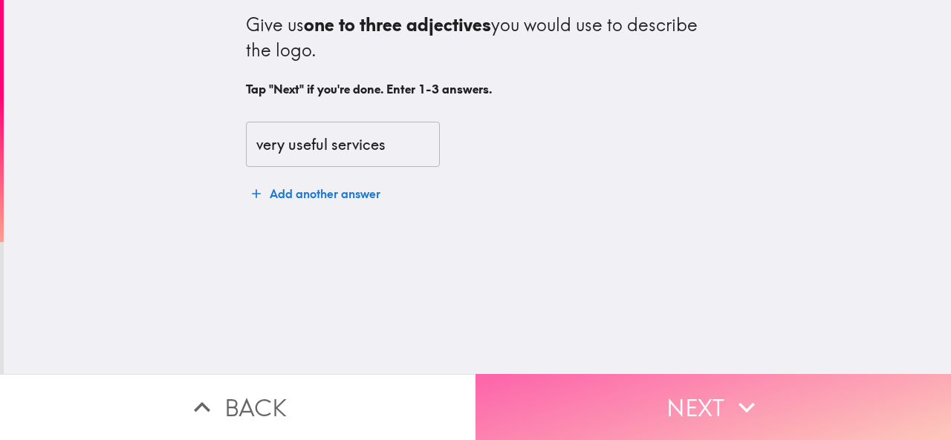
click at [597, 380] on button "Next" at bounding box center [712, 407] width 475 height 66
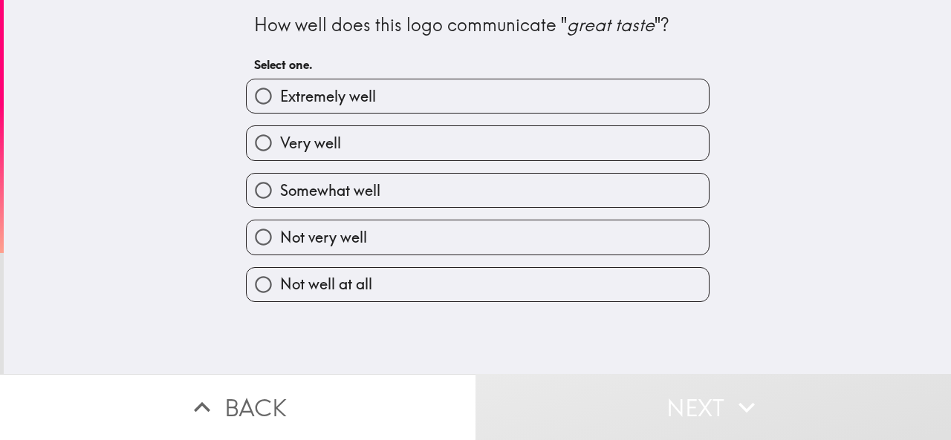
click at [306, 76] on div "Extremely well" at bounding box center [471, 90] width 475 height 47
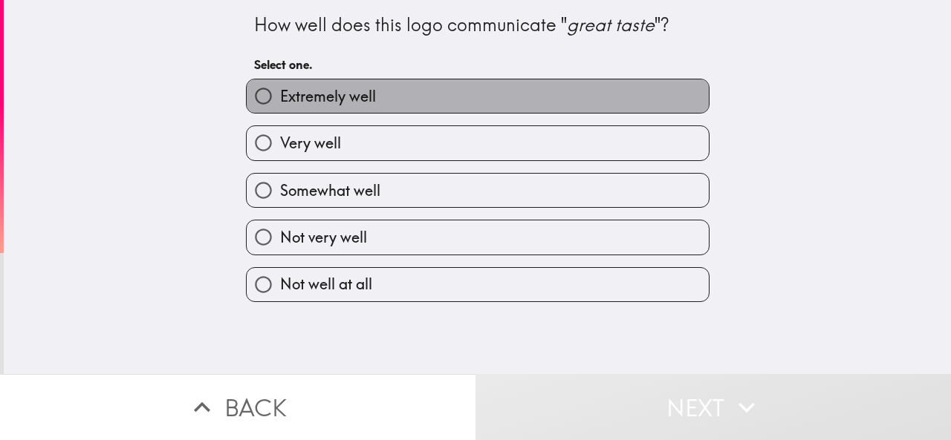
click at [364, 90] on span "Extremely well" at bounding box center [328, 96] width 96 height 21
click at [280, 90] on input "Extremely well" at bounding box center [263, 95] width 33 height 33
radio input "true"
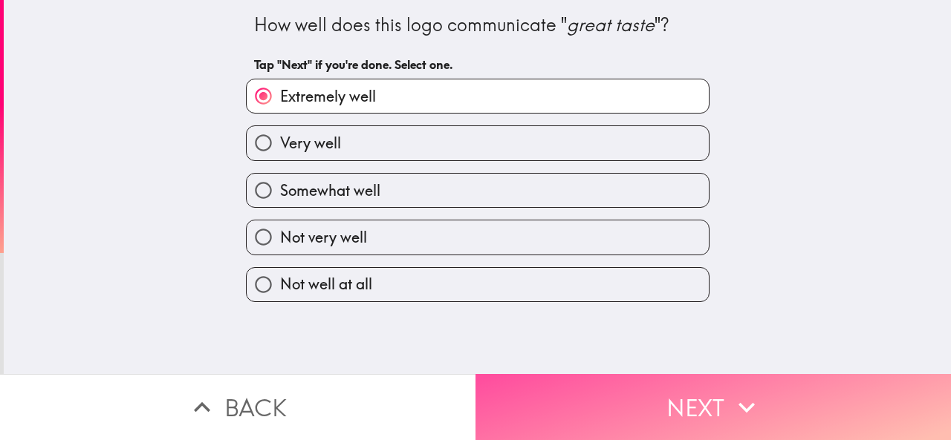
drag, startPoint x: 628, startPoint y: 414, endPoint x: 674, endPoint y: 323, distance: 102.6
click at [628, 414] on button "Next" at bounding box center [712, 407] width 475 height 66
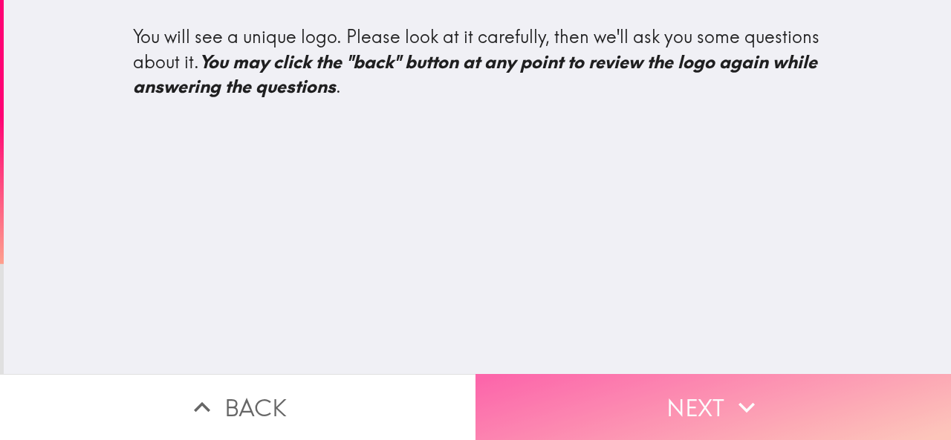
click at [655, 391] on button "Next" at bounding box center [712, 407] width 475 height 66
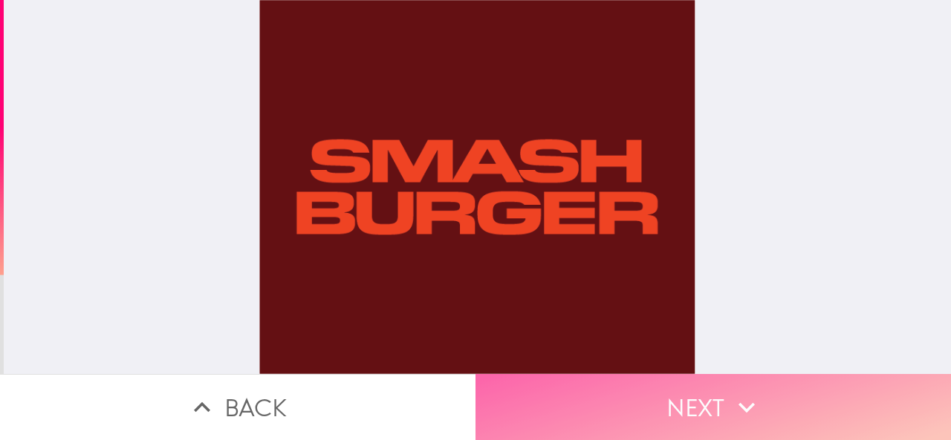
click at [657, 397] on button "Next" at bounding box center [712, 407] width 475 height 66
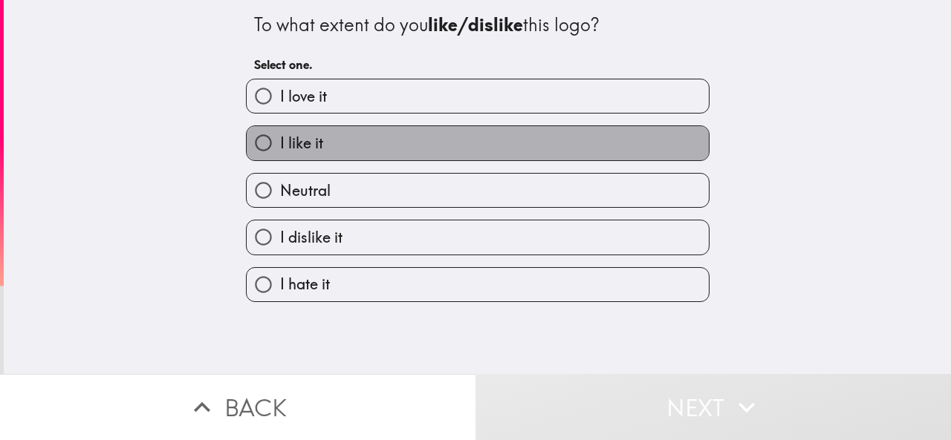
click at [339, 137] on label "I like it" at bounding box center [478, 142] width 462 height 33
click at [280, 137] on input "I like it" at bounding box center [263, 142] width 33 height 33
radio input "true"
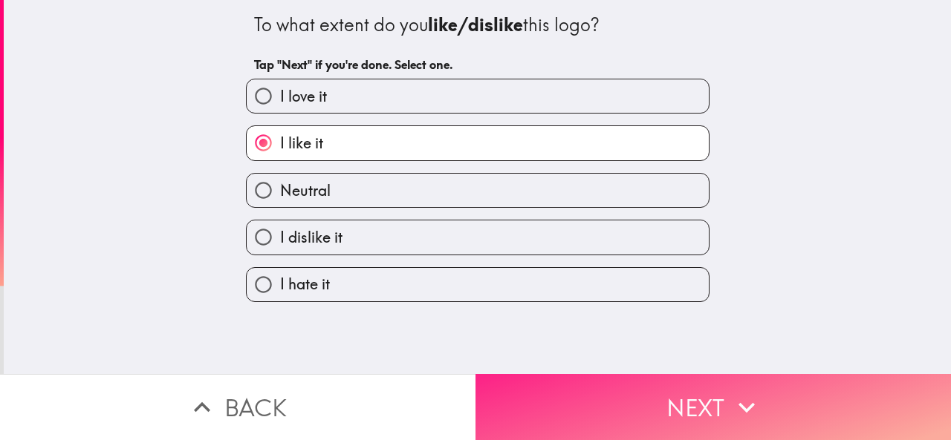
click at [624, 412] on button "Next" at bounding box center [712, 407] width 475 height 66
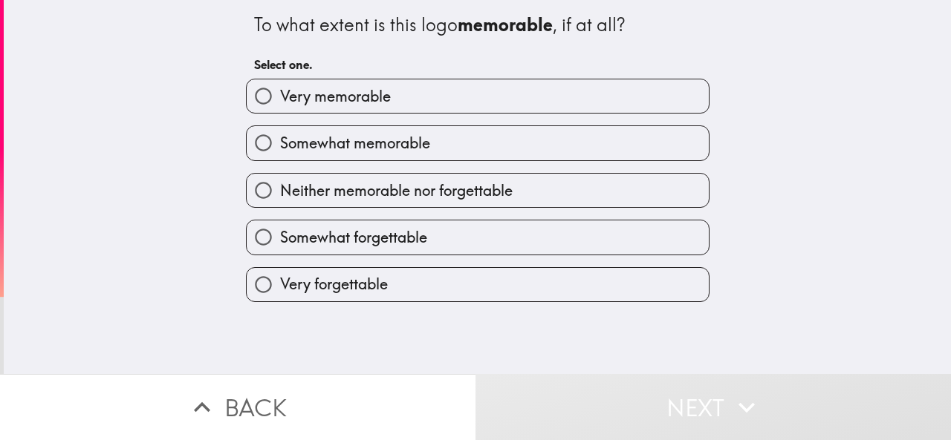
click at [395, 91] on label "Very memorable" at bounding box center [478, 95] width 462 height 33
click at [280, 91] on input "Very memorable" at bounding box center [263, 95] width 33 height 33
radio input "true"
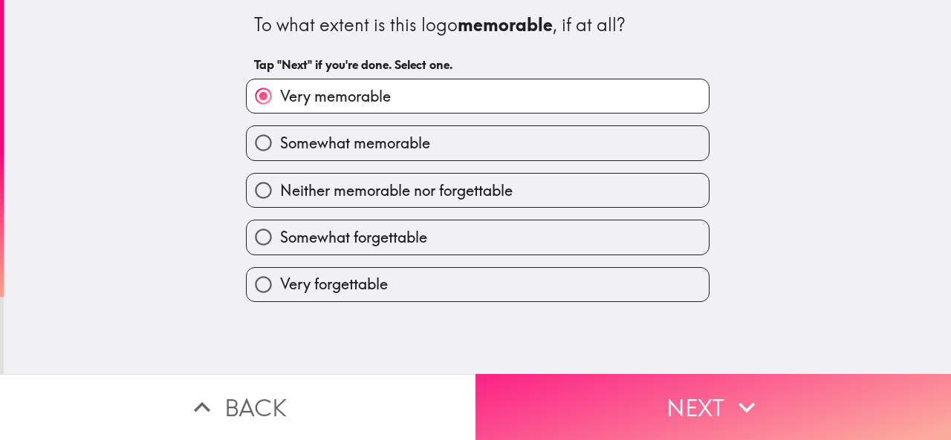
click at [674, 396] on button "Next" at bounding box center [712, 407] width 475 height 66
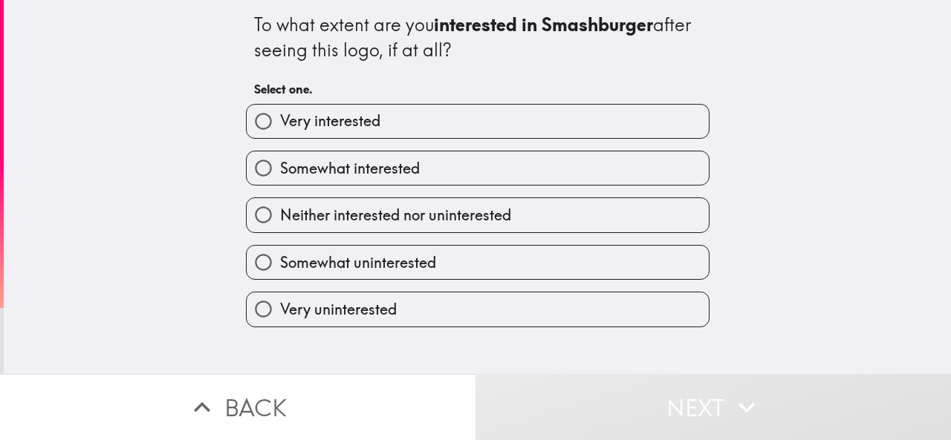
click at [411, 127] on label "Very interested" at bounding box center [478, 121] width 462 height 33
click at [280, 127] on input "Very interested" at bounding box center [263, 121] width 33 height 33
radio input "true"
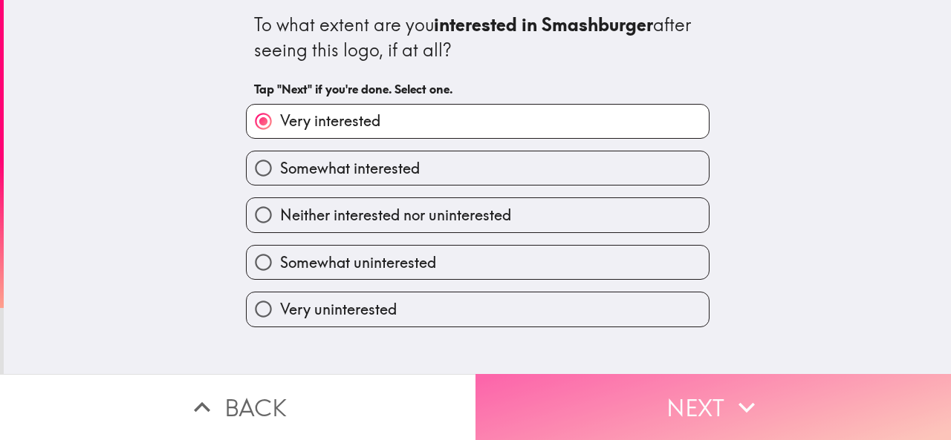
drag, startPoint x: 685, startPoint y: 403, endPoint x: 668, endPoint y: 312, distance: 92.2
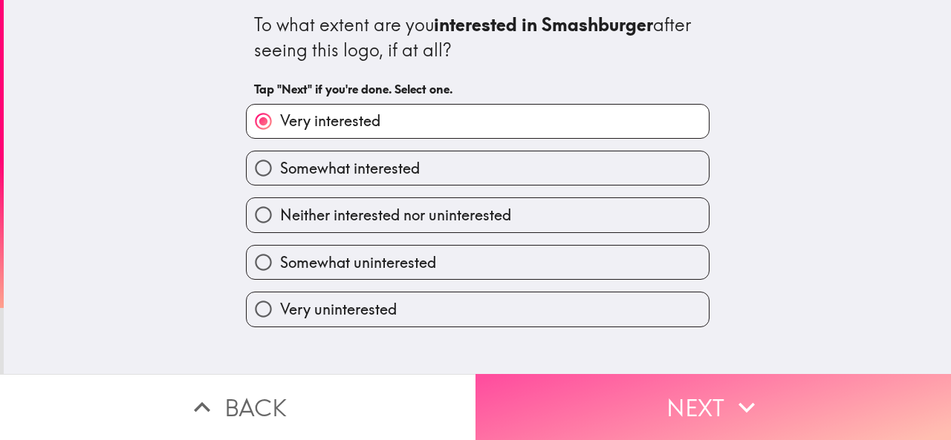
click at [685, 402] on button "Next" at bounding box center [712, 407] width 475 height 66
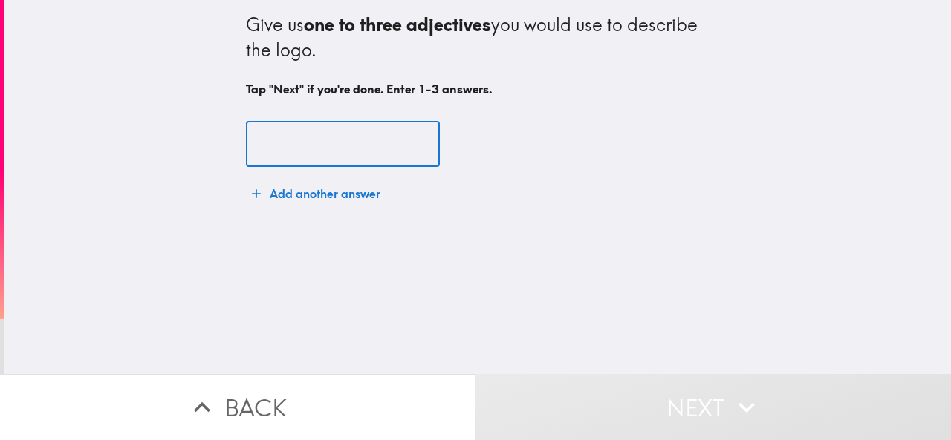
click at [343, 131] on input "text" at bounding box center [343, 145] width 194 height 46
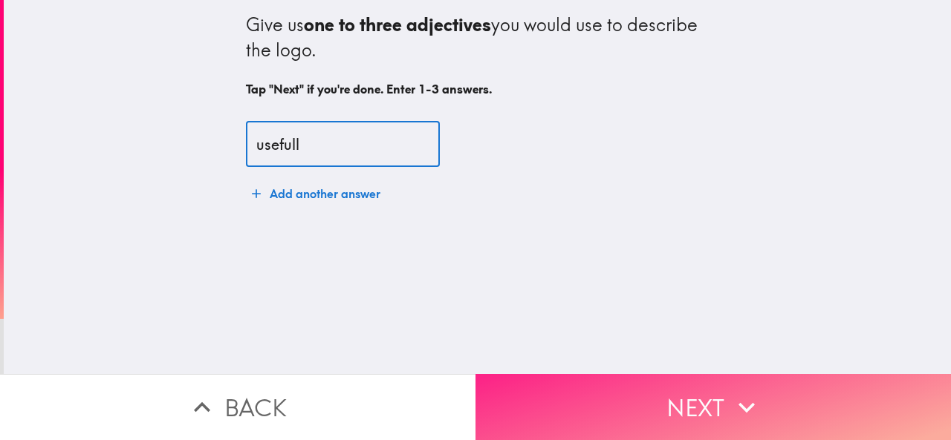
type input "usefull"
click at [659, 375] on button "Next" at bounding box center [712, 407] width 475 height 66
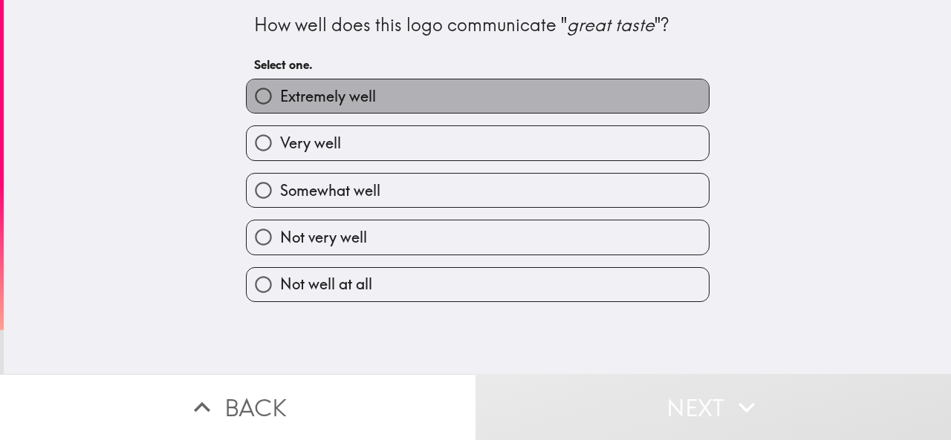
click at [408, 108] on label "Extremely well" at bounding box center [478, 95] width 462 height 33
click at [280, 108] on input "Extremely well" at bounding box center [263, 95] width 33 height 33
radio input "true"
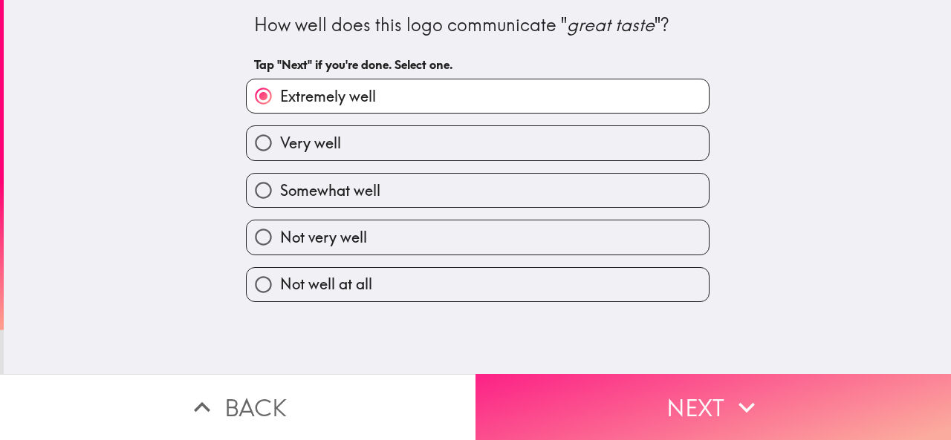
drag, startPoint x: 680, startPoint y: 381, endPoint x: 680, endPoint y: 372, distance: 8.9
click at [680, 381] on button "Next" at bounding box center [712, 407] width 475 height 66
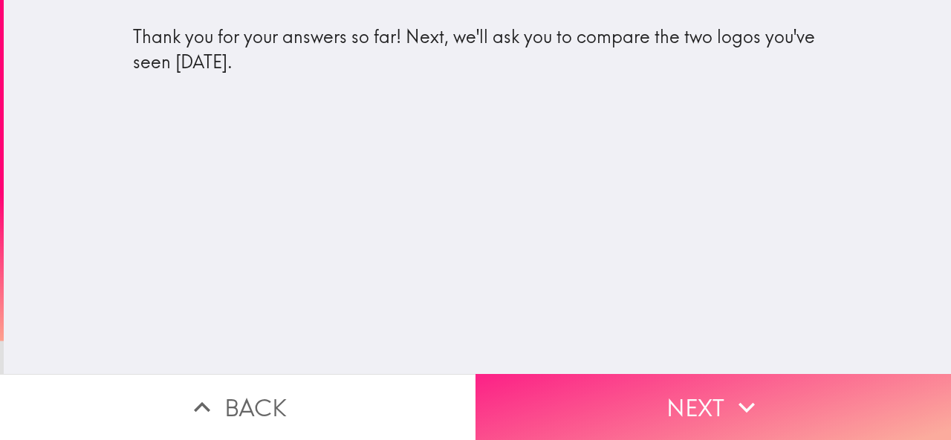
click at [700, 402] on button "Next" at bounding box center [712, 407] width 475 height 66
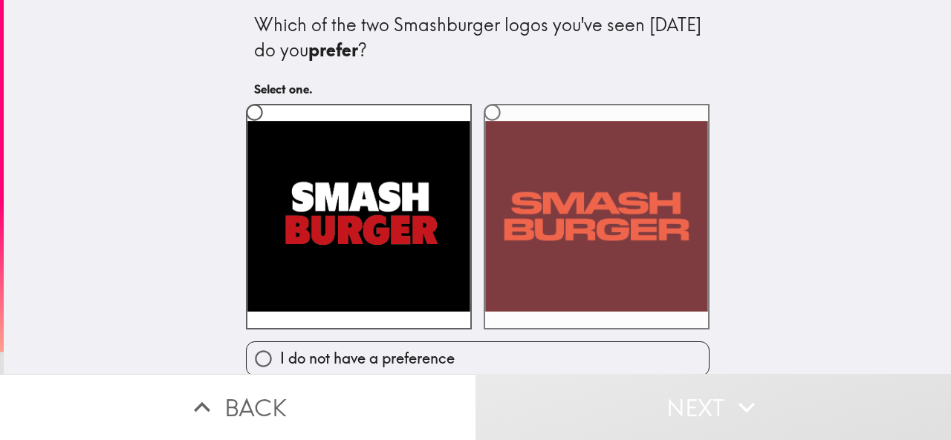
scroll to position [13, 0]
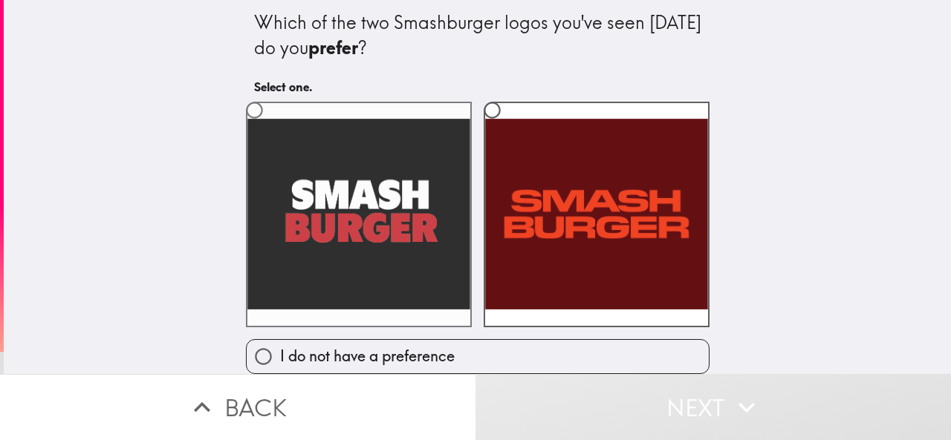
click at [356, 169] on label at bounding box center [359, 215] width 226 height 226
click at [271, 127] on input "radio" at bounding box center [254, 110] width 33 height 33
radio input "true"
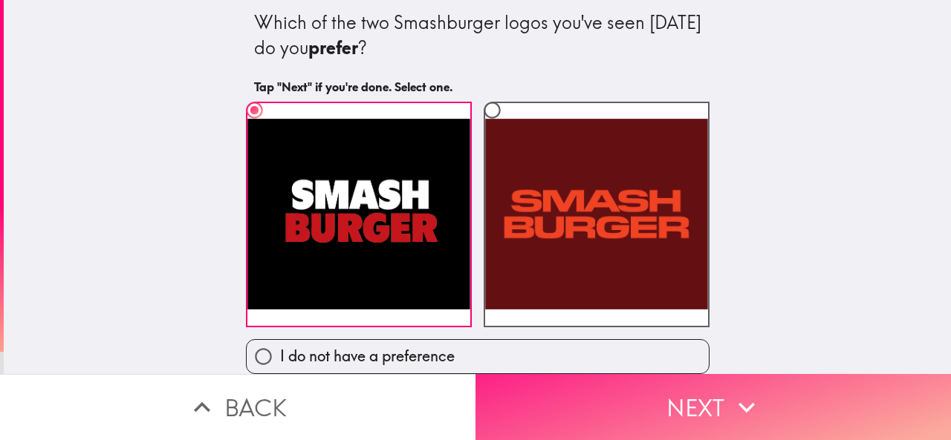
click at [661, 408] on button "Next" at bounding box center [712, 407] width 475 height 66
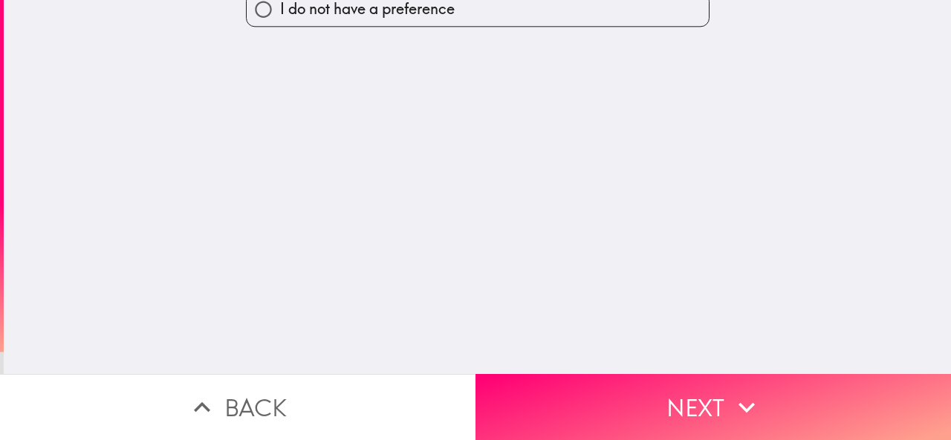
scroll to position [0, 0]
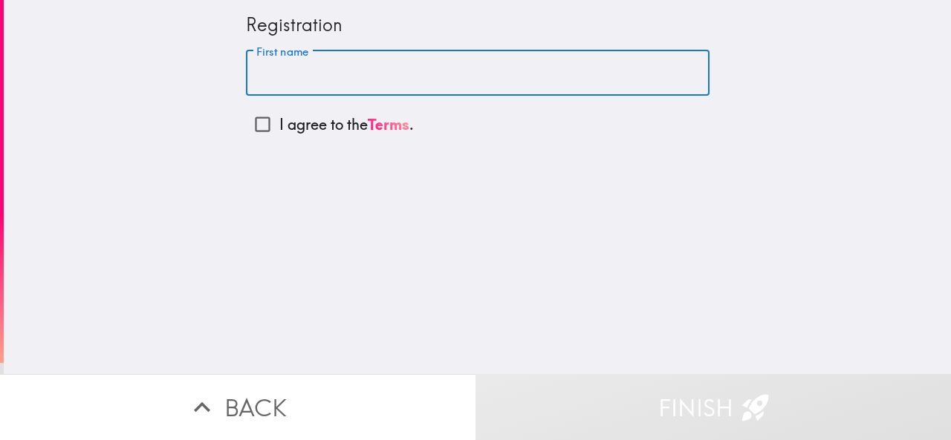
click at [323, 68] on input "First name" at bounding box center [477, 74] width 463 height 46
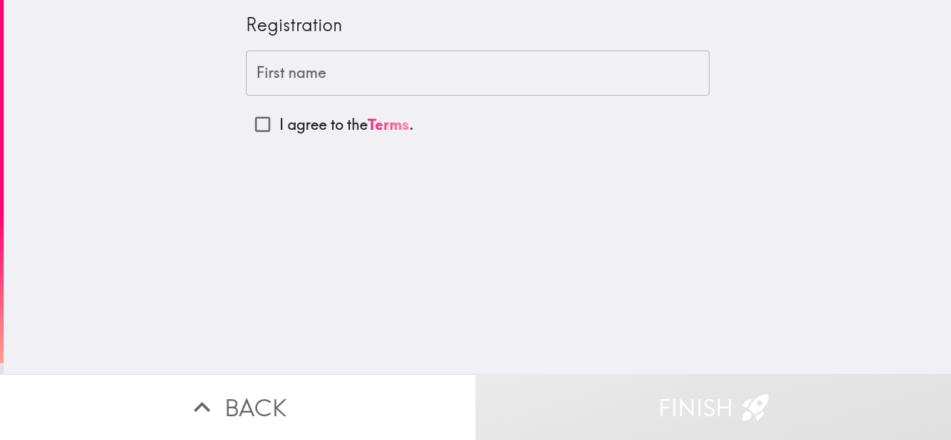
click at [287, 74] on input "First name" at bounding box center [477, 74] width 463 height 46
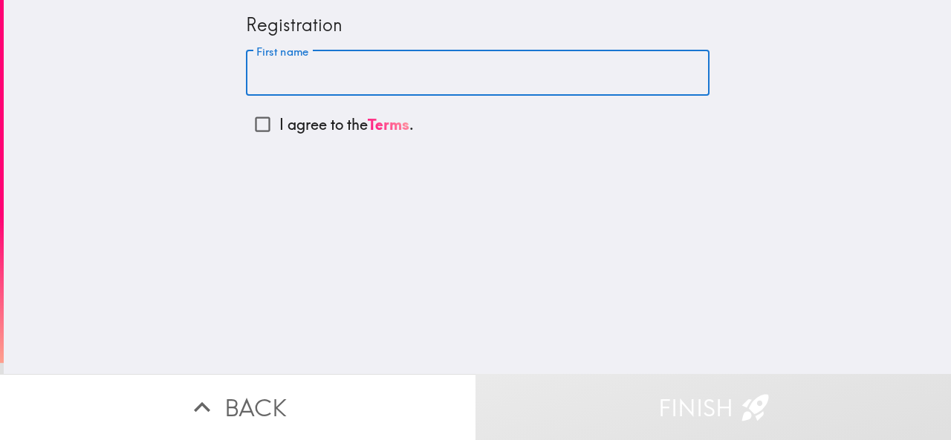
paste input "[PERSON_NAME]"
click at [305, 68] on input "[PERSON_NAME]" at bounding box center [477, 74] width 463 height 46
type input "[PERSON_NAME]"
click at [253, 127] on input "I agree to the Terms ." at bounding box center [262, 124] width 33 height 33
checkbox input "true"
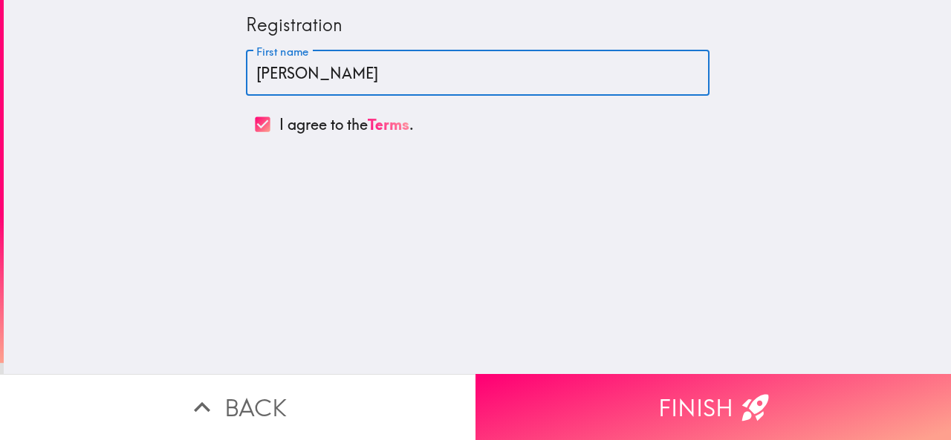
click at [348, 74] on input "[PERSON_NAME]" at bounding box center [477, 74] width 463 height 46
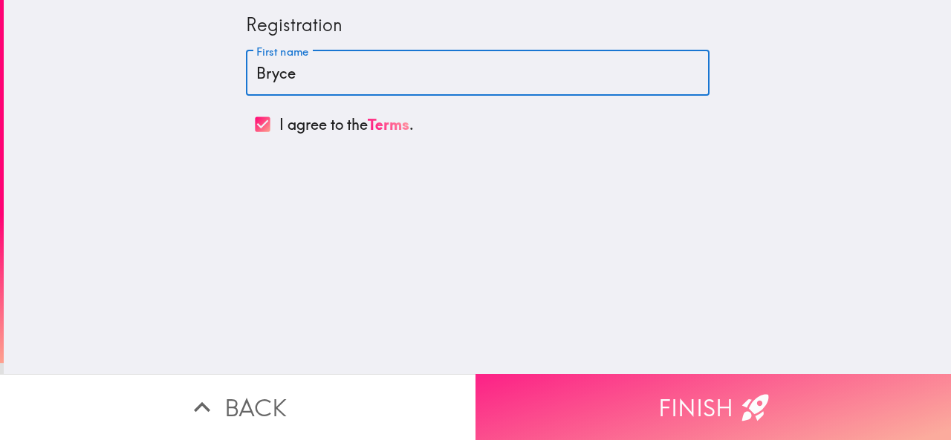
type input "Bryce"
click at [616, 381] on button "Finish" at bounding box center [712, 407] width 475 height 66
